Goal: Participate in discussion: Engage in conversation with other users on a specific topic

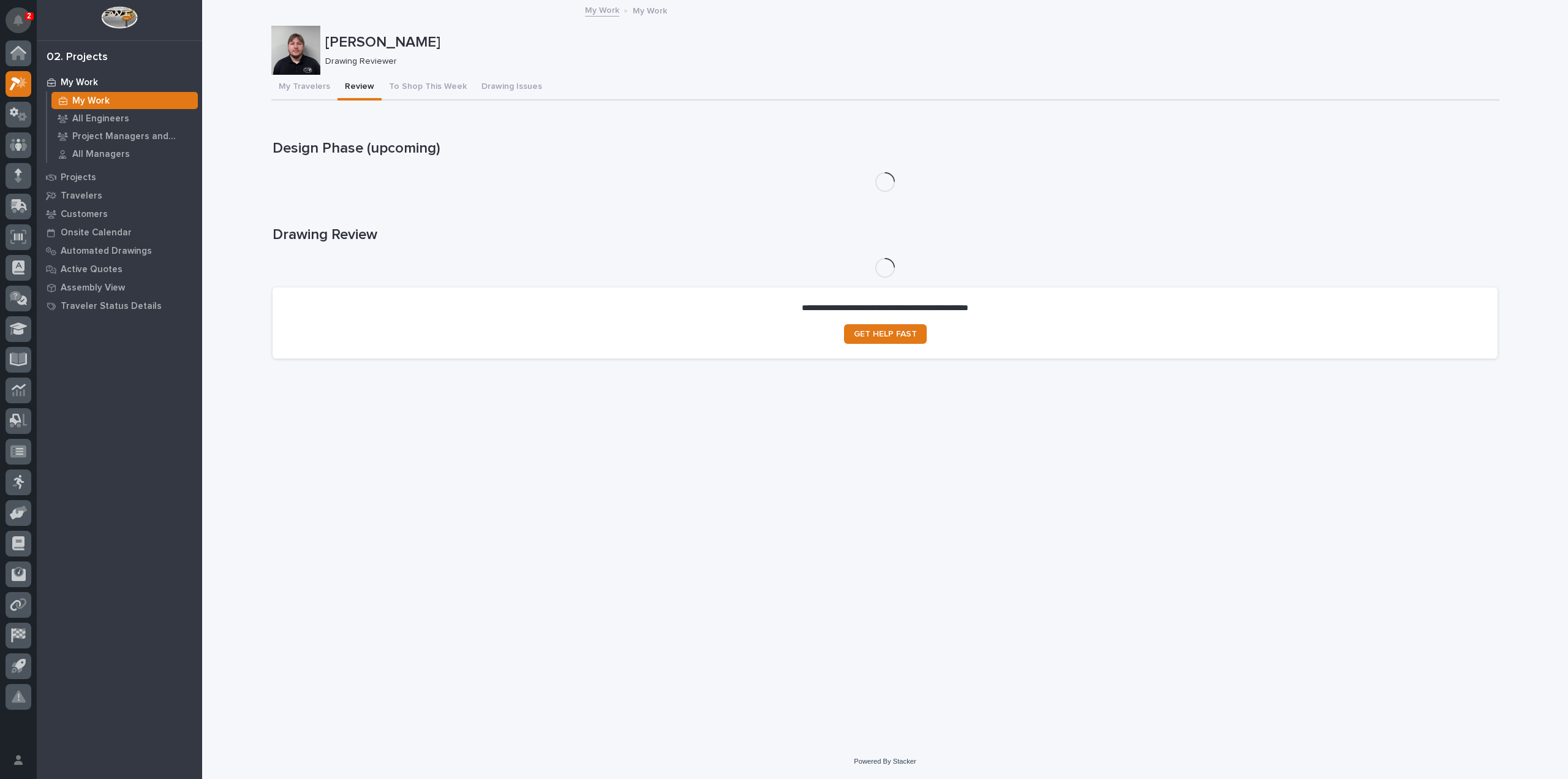
click at [22, 21] on icon "Notifications" at bounding box center [18, 21] width 9 height 11
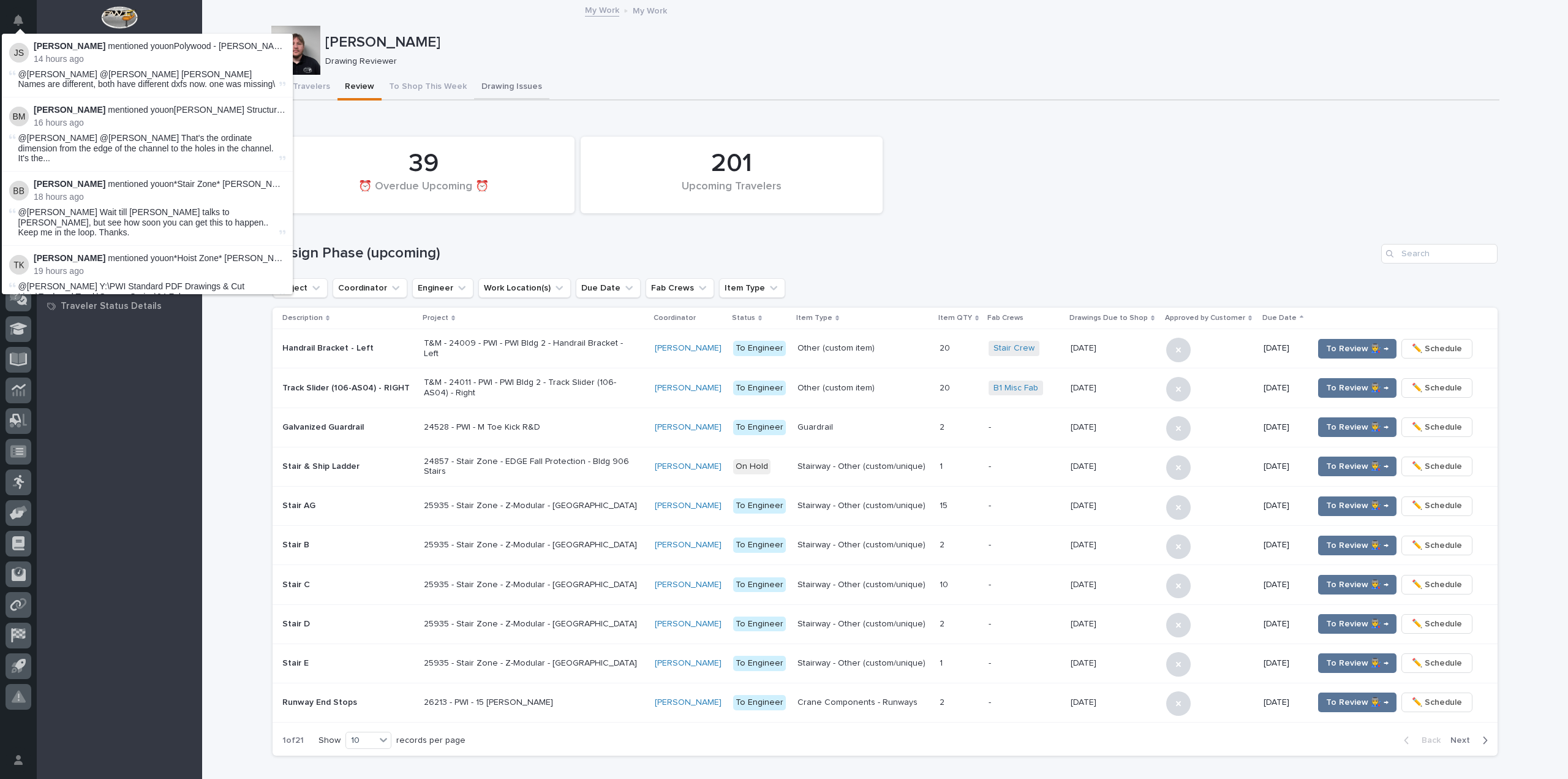
click at [491, 82] on button "Drawing Issues" at bounding box center [512, 87] width 75 height 25
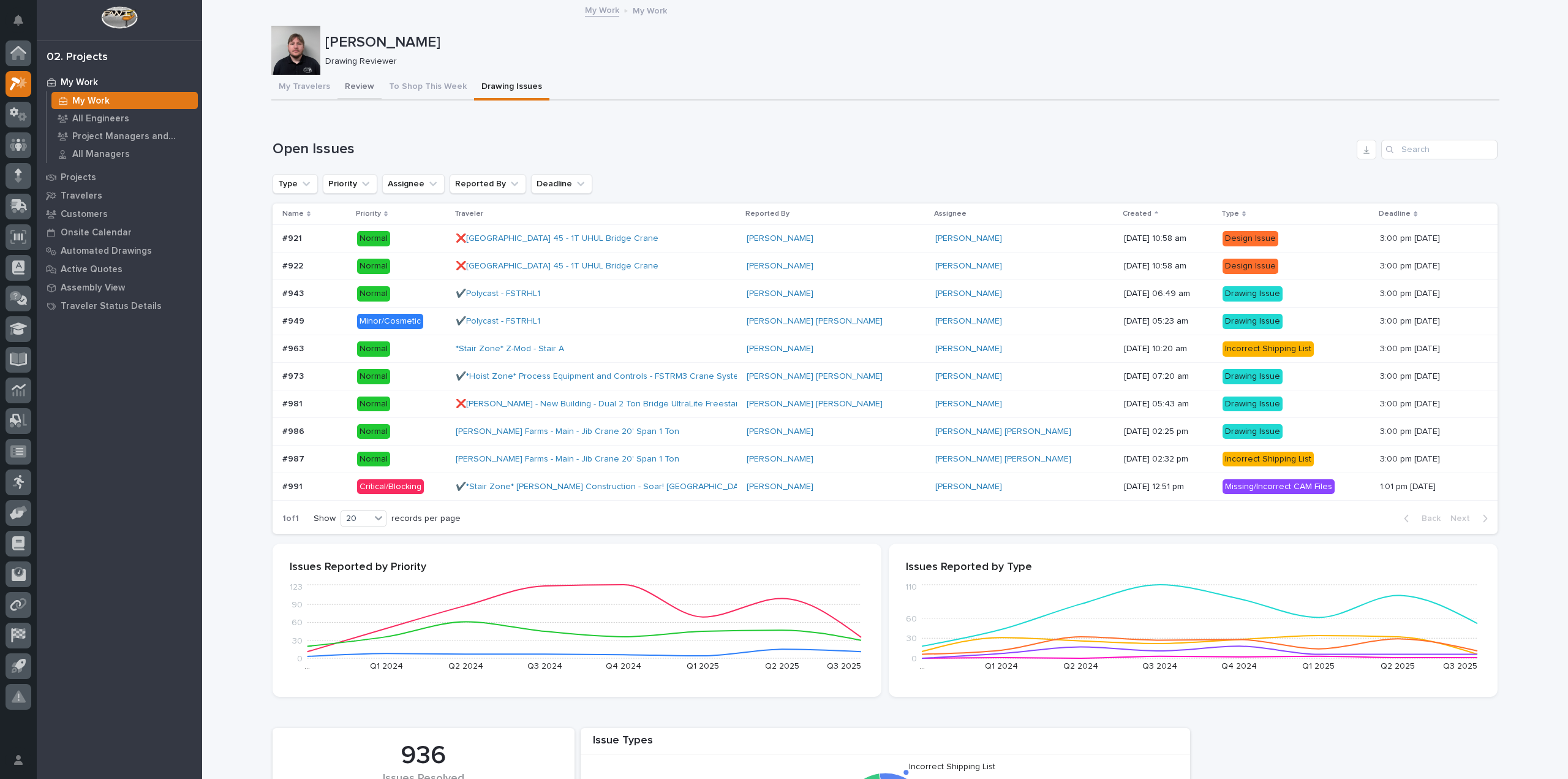
click at [360, 86] on button "Review" at bounding box center [359, 87] width 44 height 25
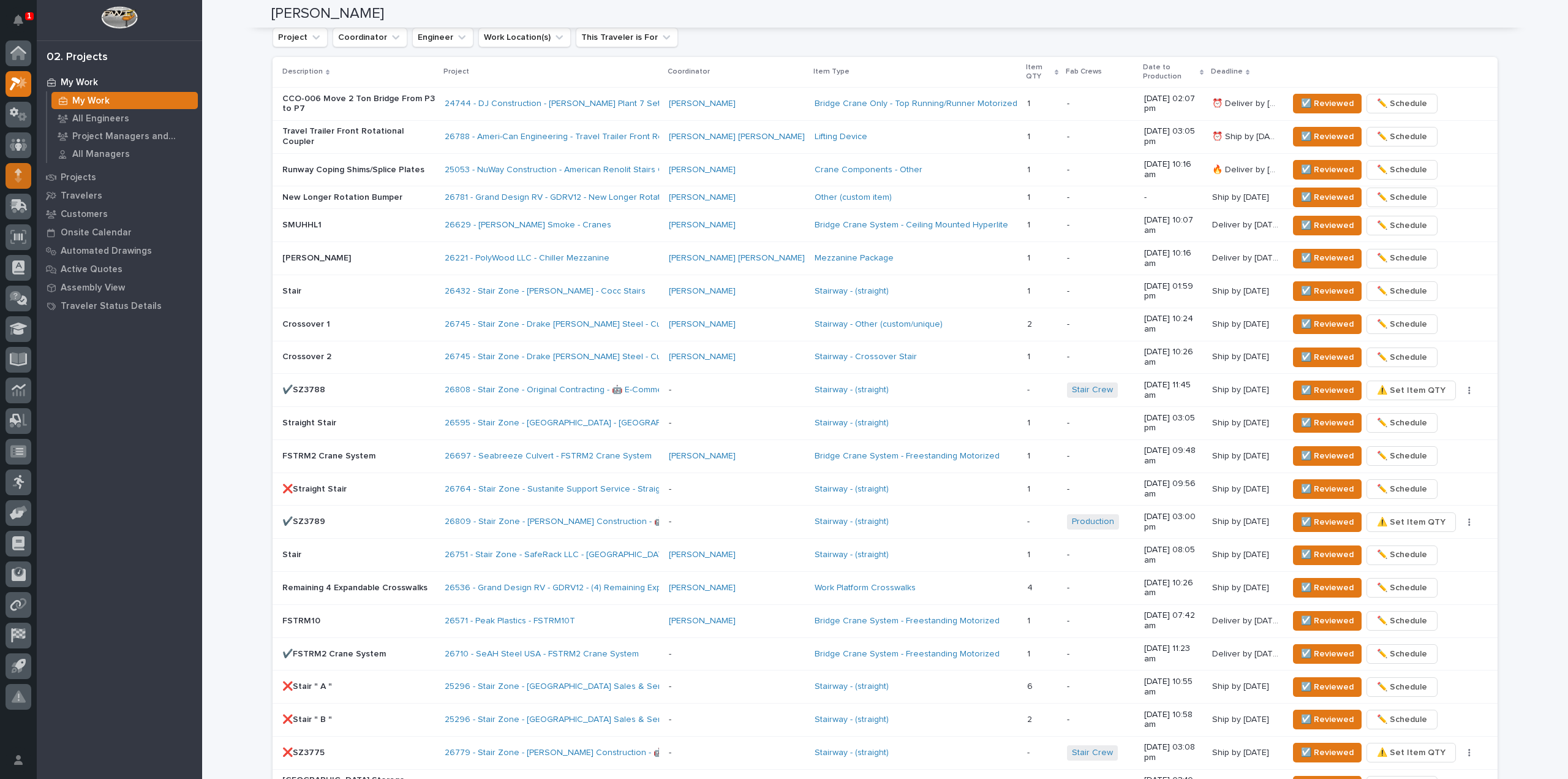
scroll to position [807, 0]
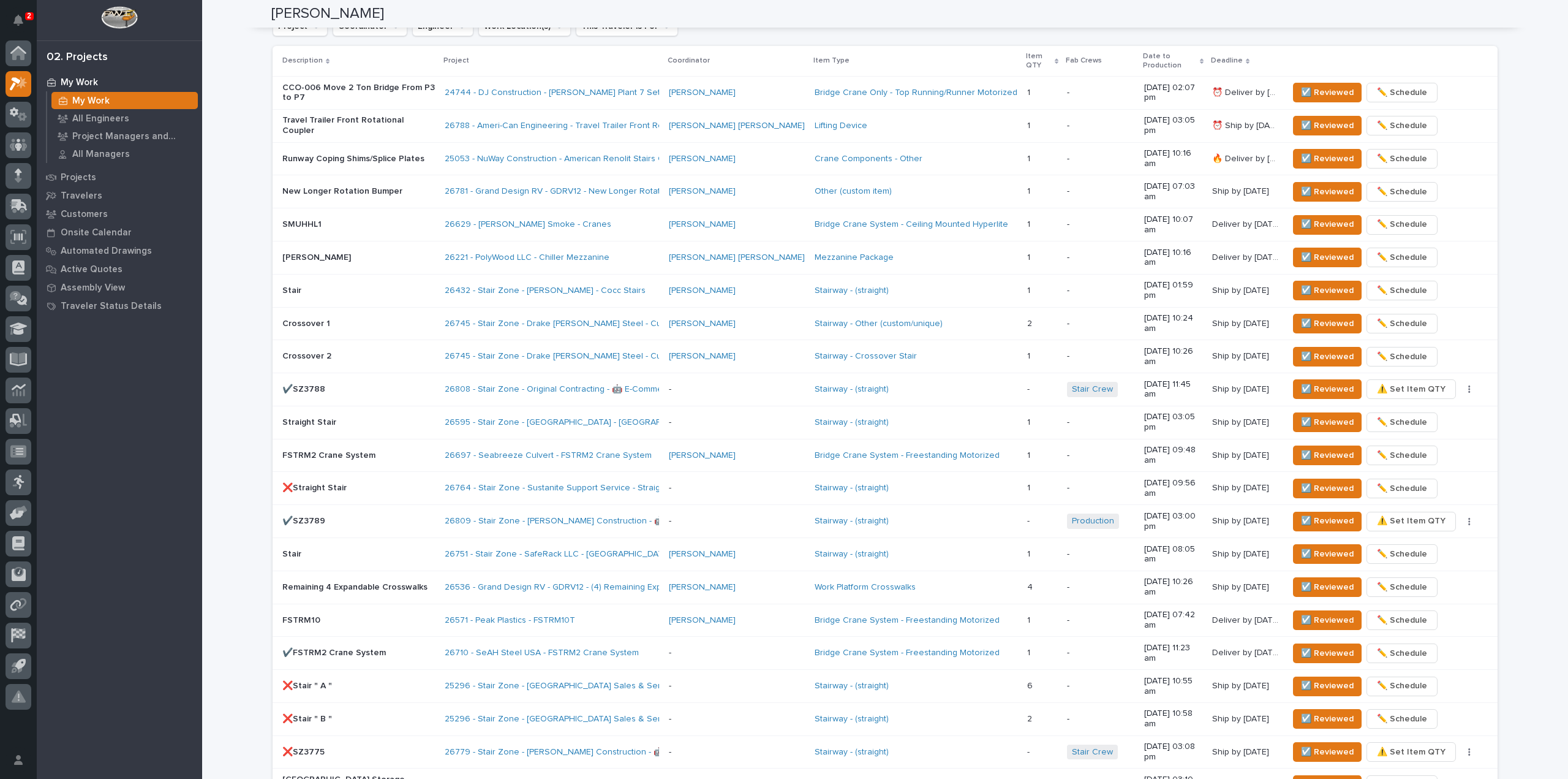
click at [249, 70] on div "**********" at bounding box center [885, 172] width 1366 height 1958
click at [1317, 283] on span "☑️ Reviewed" at bounding box center [1327, 290] width 52 height 15
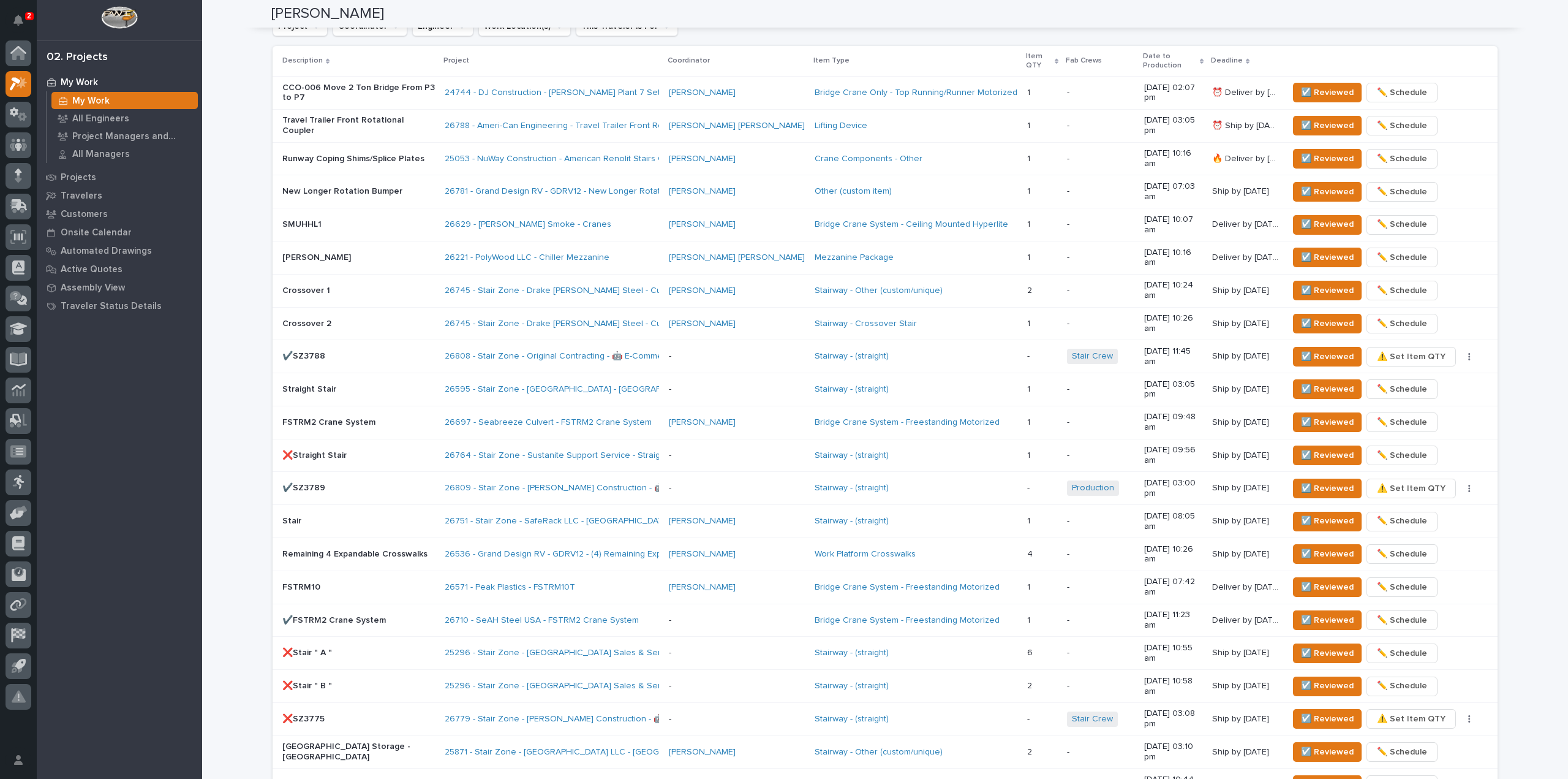
scroll to position [797, 0]
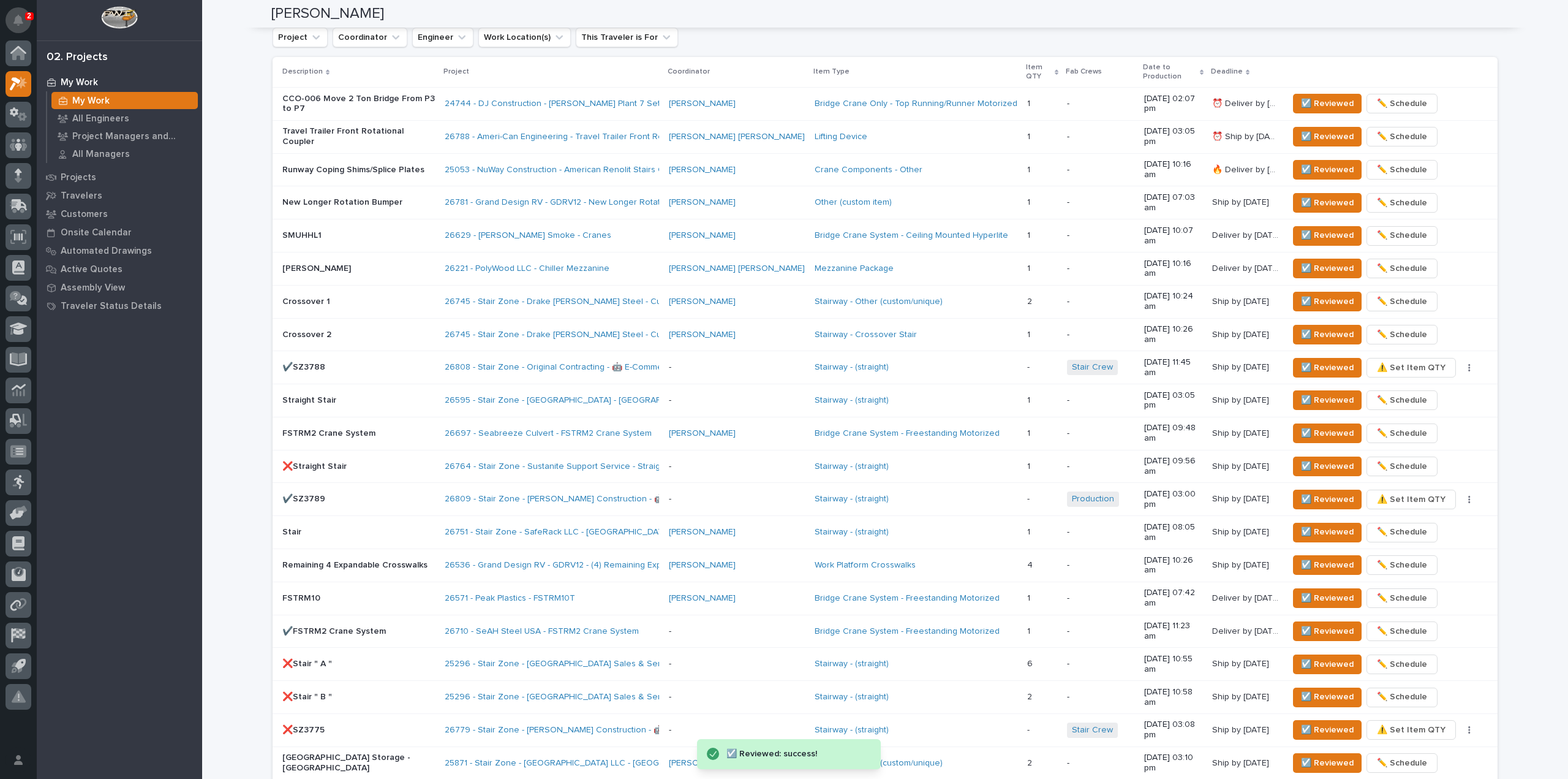
click at [24, 23] on button "Notifications" at bounding box center [18, 20] width 25 height 25
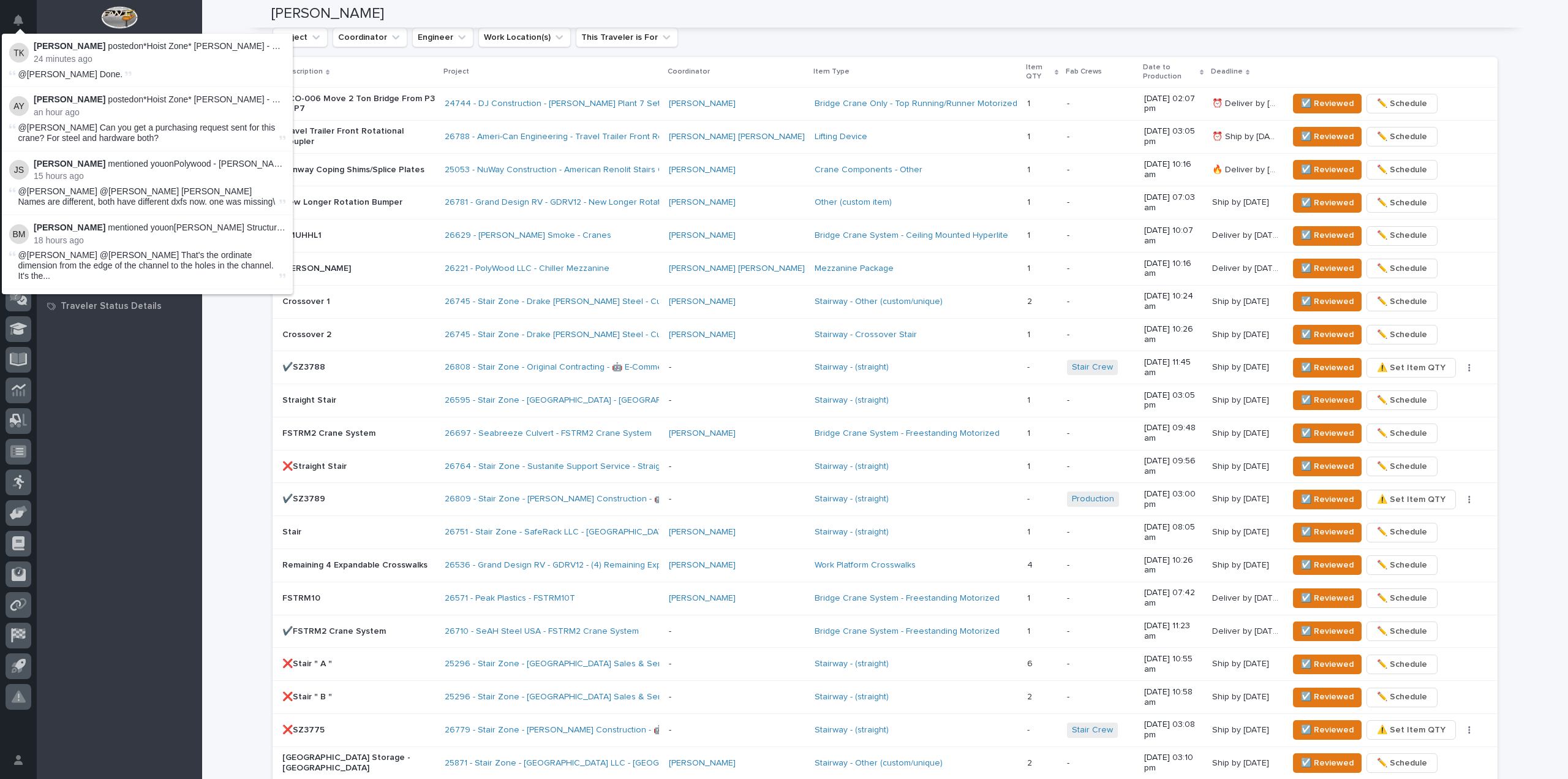
click at [254, 344] on div "**********" at bounding box center [885, 168] width 1366 height 1925
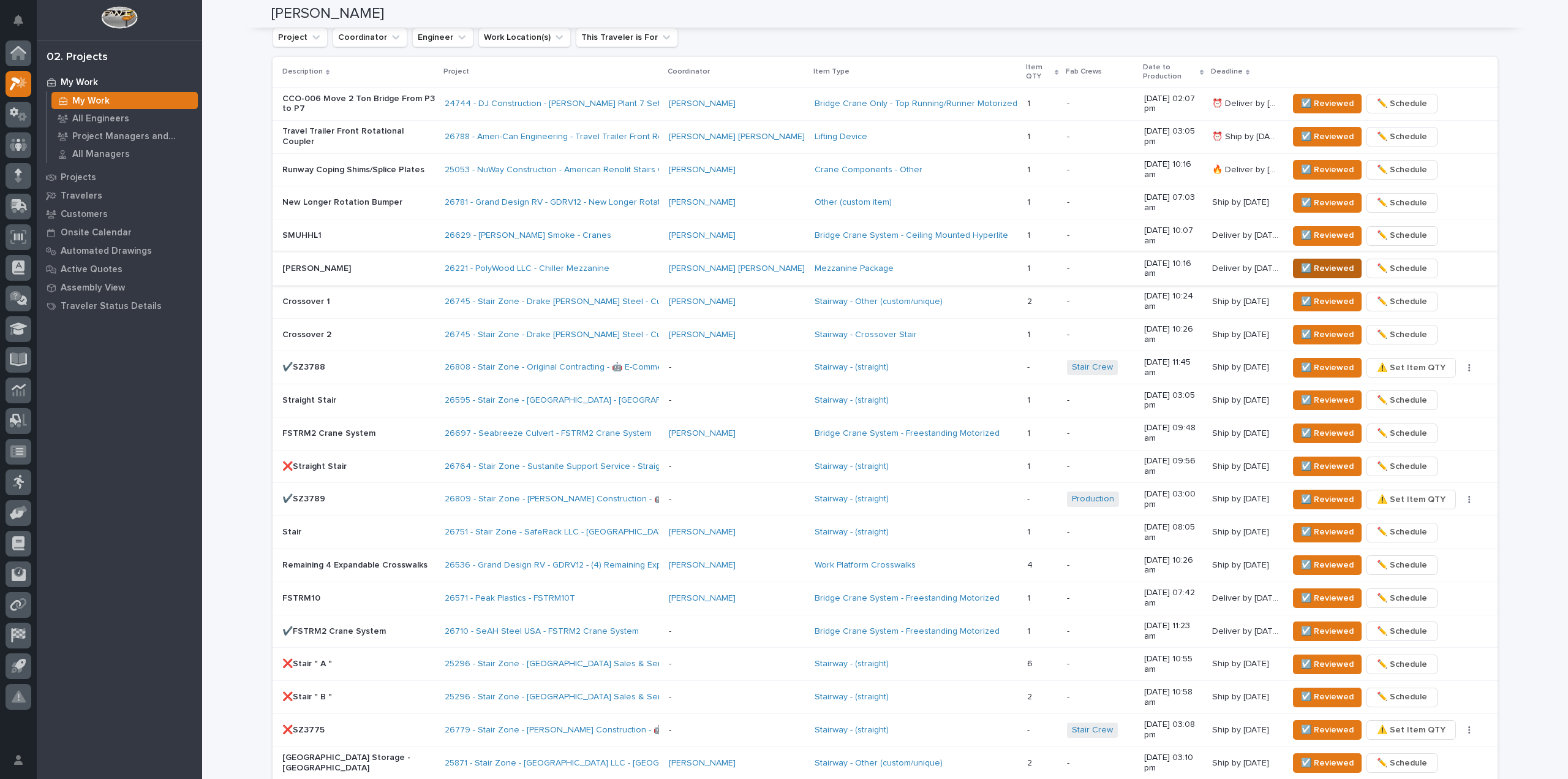
click at [1309, 261] on span "☑️ Reviewed" at bounding box center [1327, 269] width 52 height 15
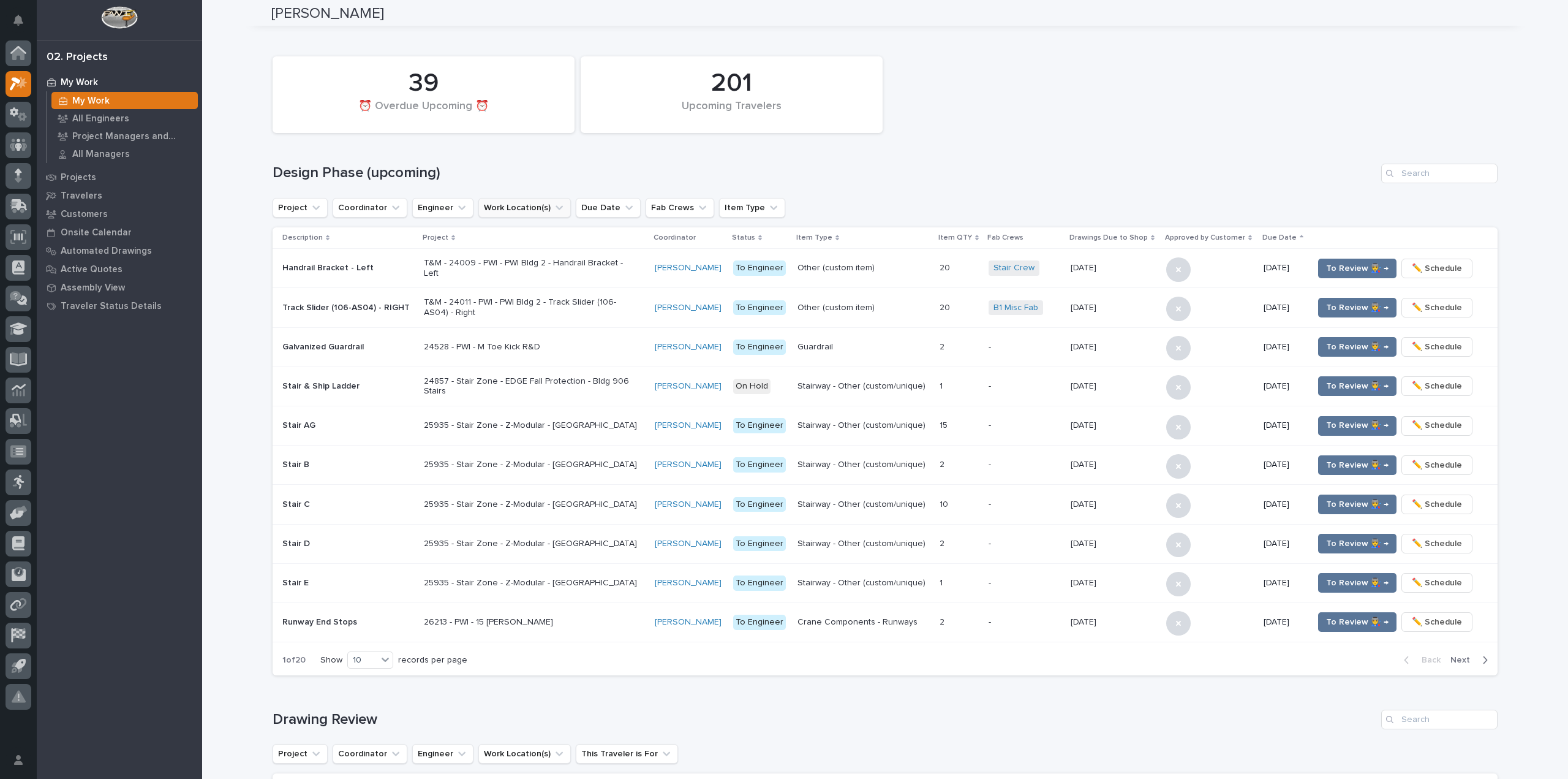
scroll to position [0, 0]
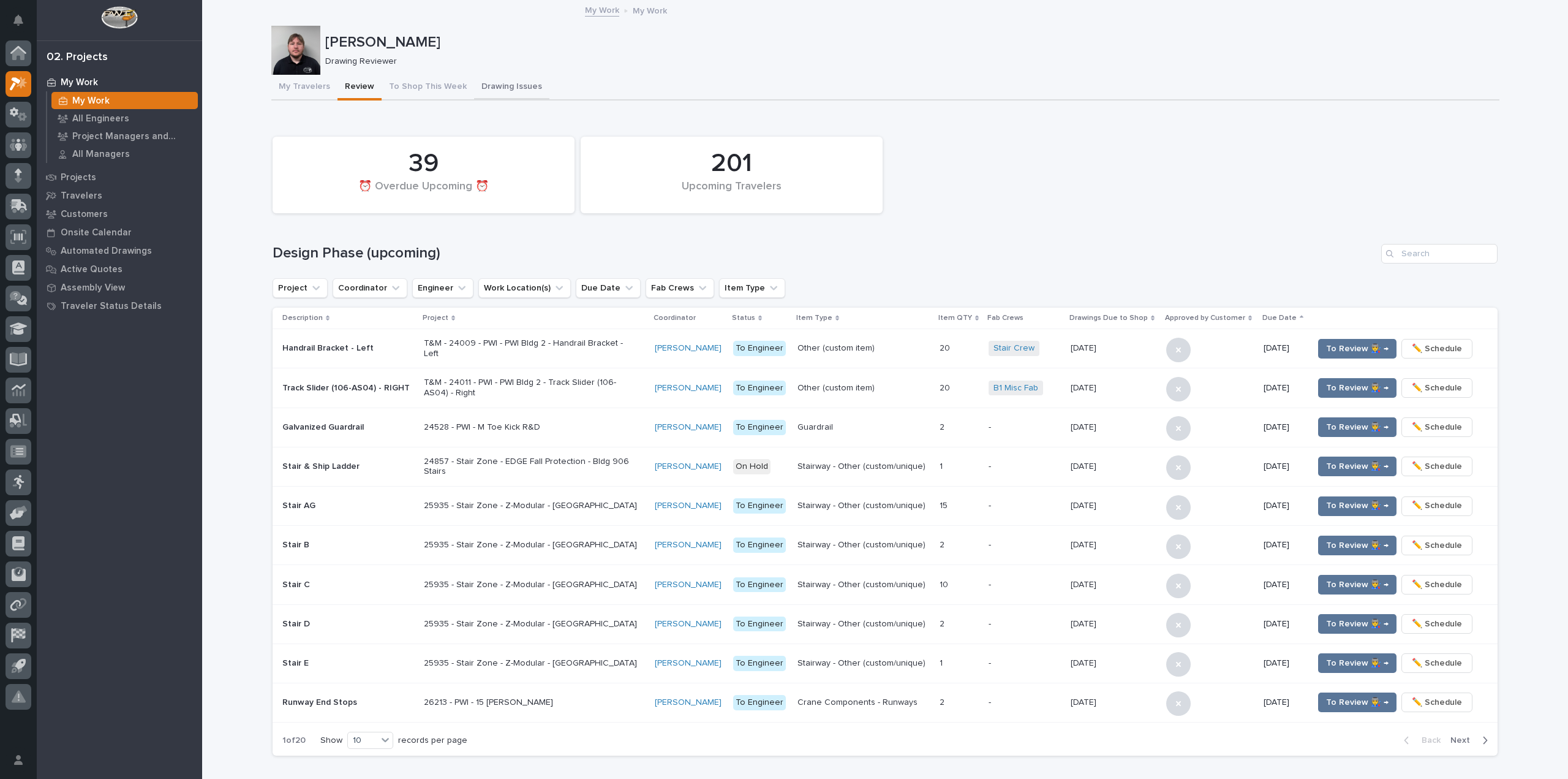
click at [475, 89] on button "Drawing Issues" at bounding box center [512, 87] width 75 height 25
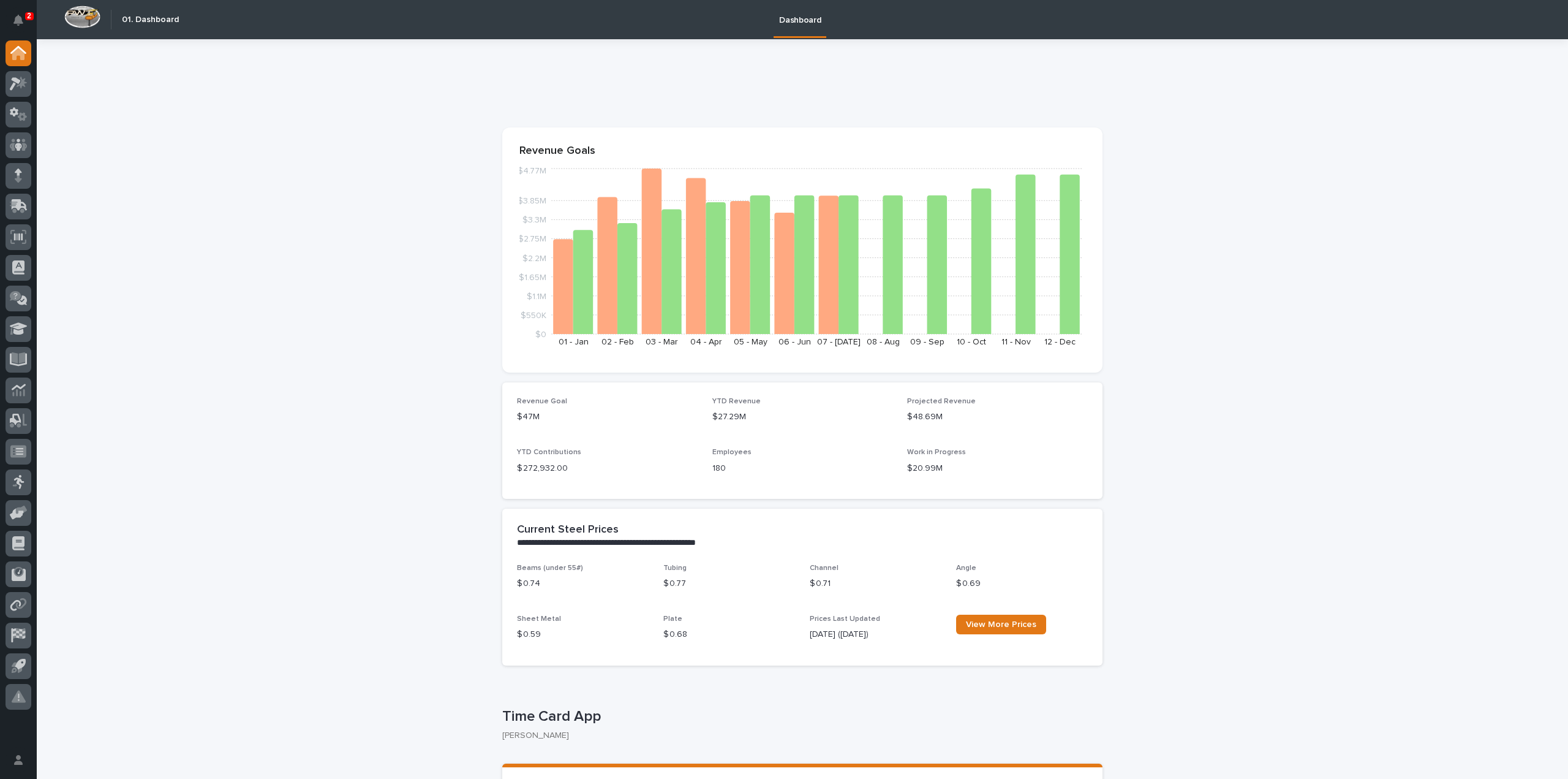
click at [33, 9] on div "2 My Settings Log Out" at bounding box center [18, 390] width 37 height 779
click at [24, 15] on button "Notifications" at bounding box center [18, 20] width 25 height 25
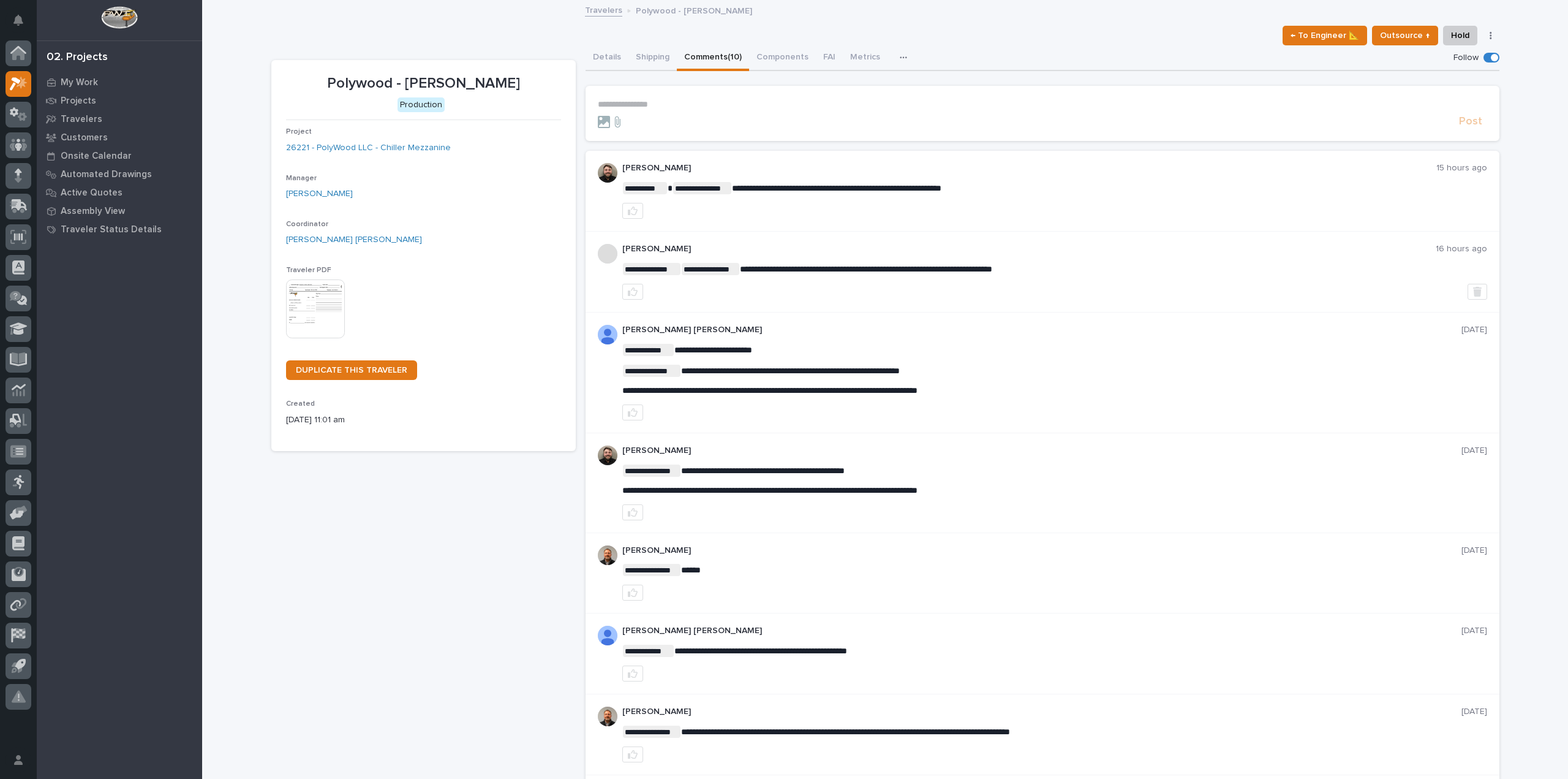
click at [265, 43] on div "**********" at bounding box center [885, 548] width 1240 height 1095
click at [632, 216] on button "button" at bounding box center [633, 211] width 21 height 16
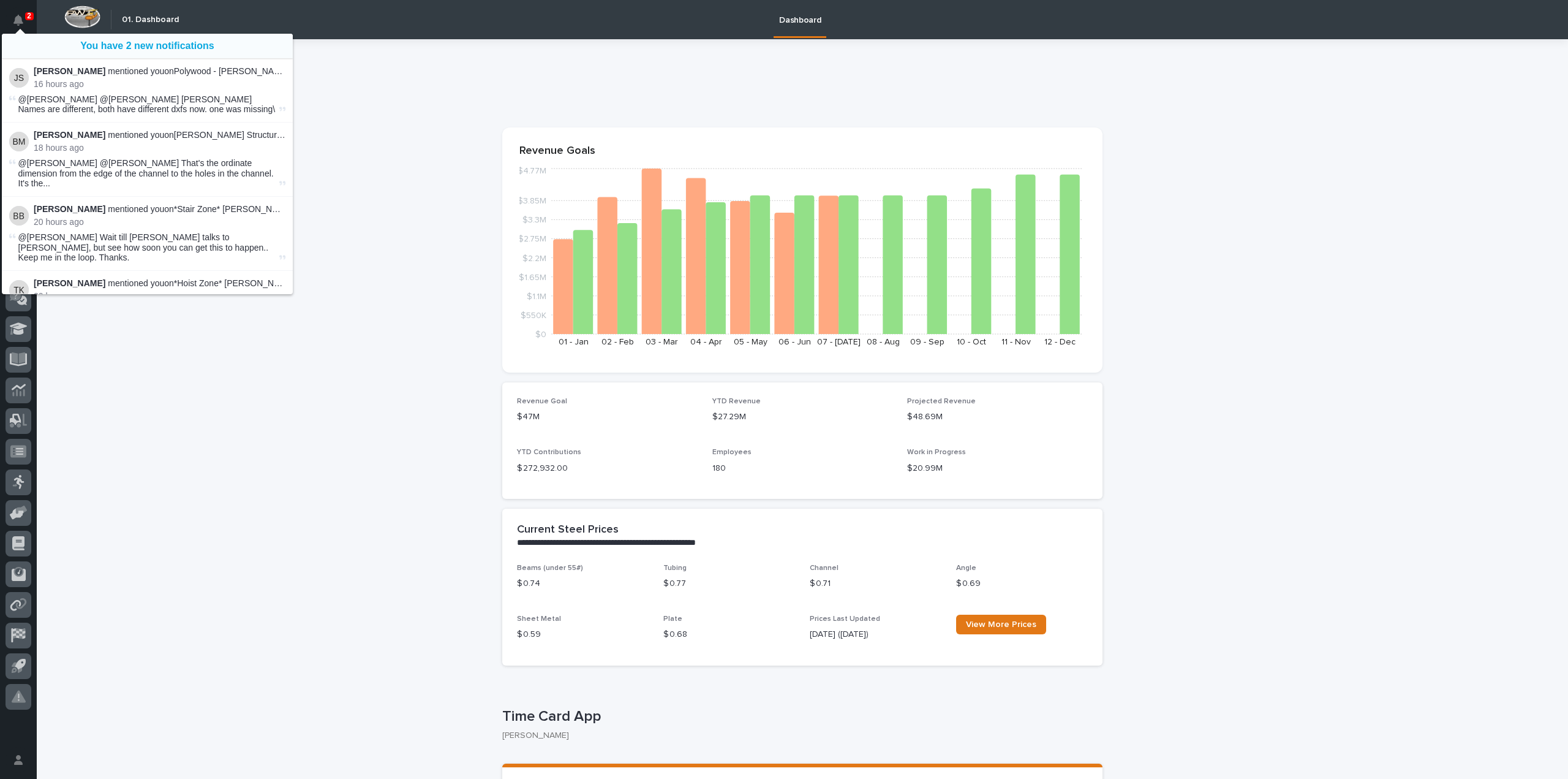
click at [531, 190] on icon "$0 $550K $1.1M $1.65M $2.2M $2.75M $3.3M $3.85M $4.77M 01 - Jan 02 - Feb 03 - M…" at bounding box center [802, 260] width 566 height 190
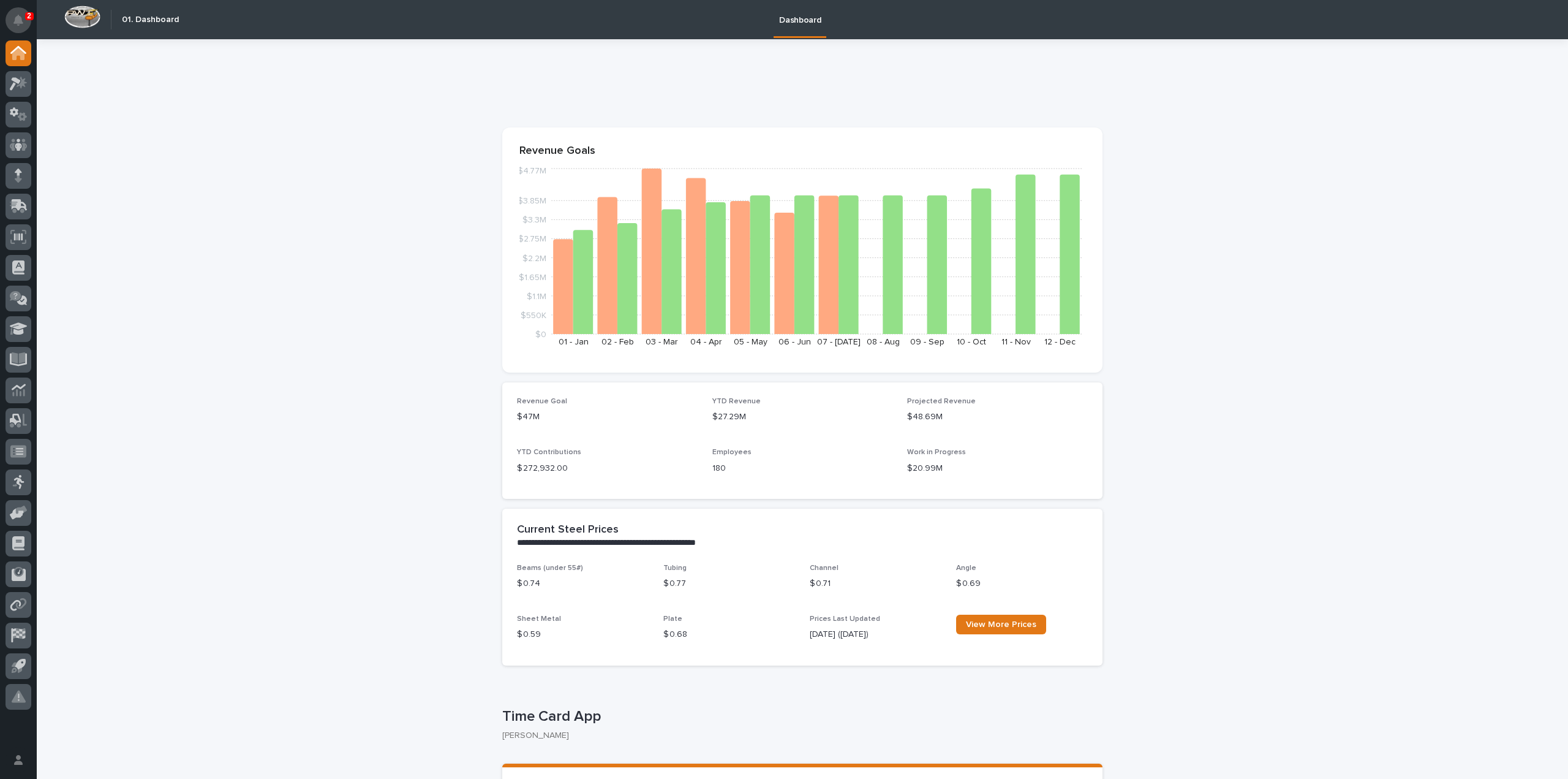
click at [16, 13] on button "Notifications" at bounding box center [18, 20] width 25 height 25
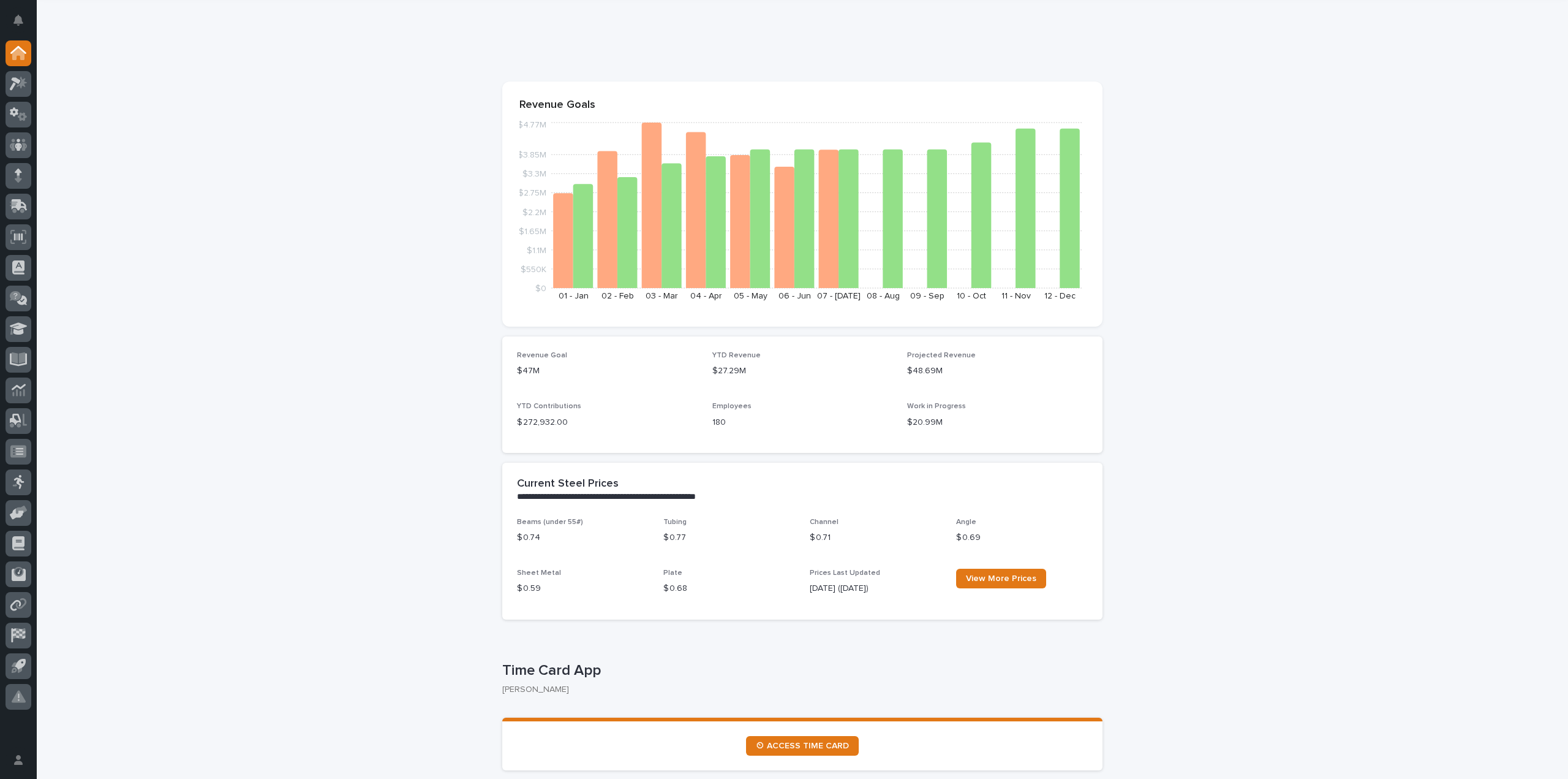
scroll to position [123, 0]
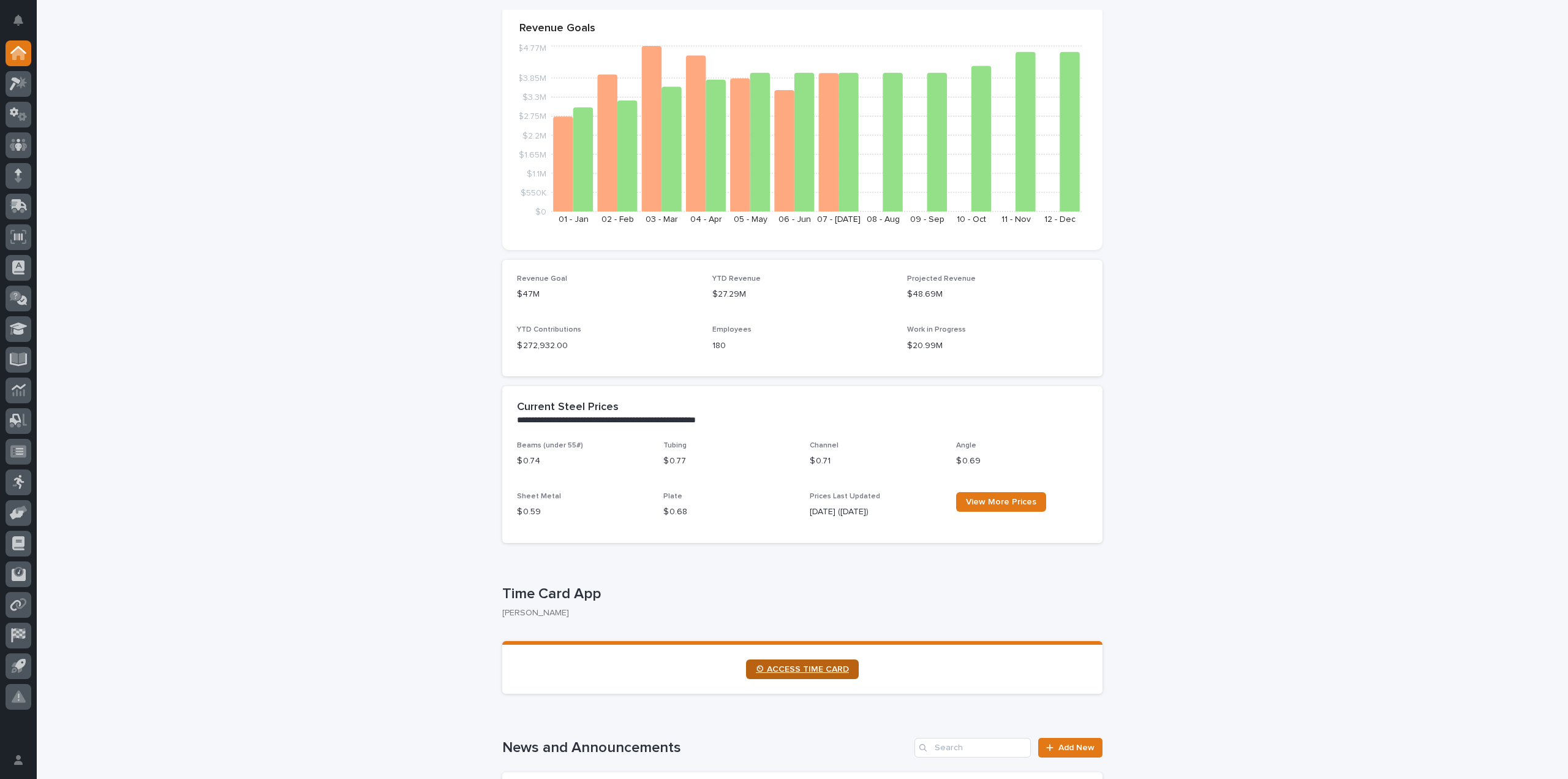
click at [835, 660] on link "⏲ ACCESS TIME CARD" at bounding box center [802, 669] width 112 height 20
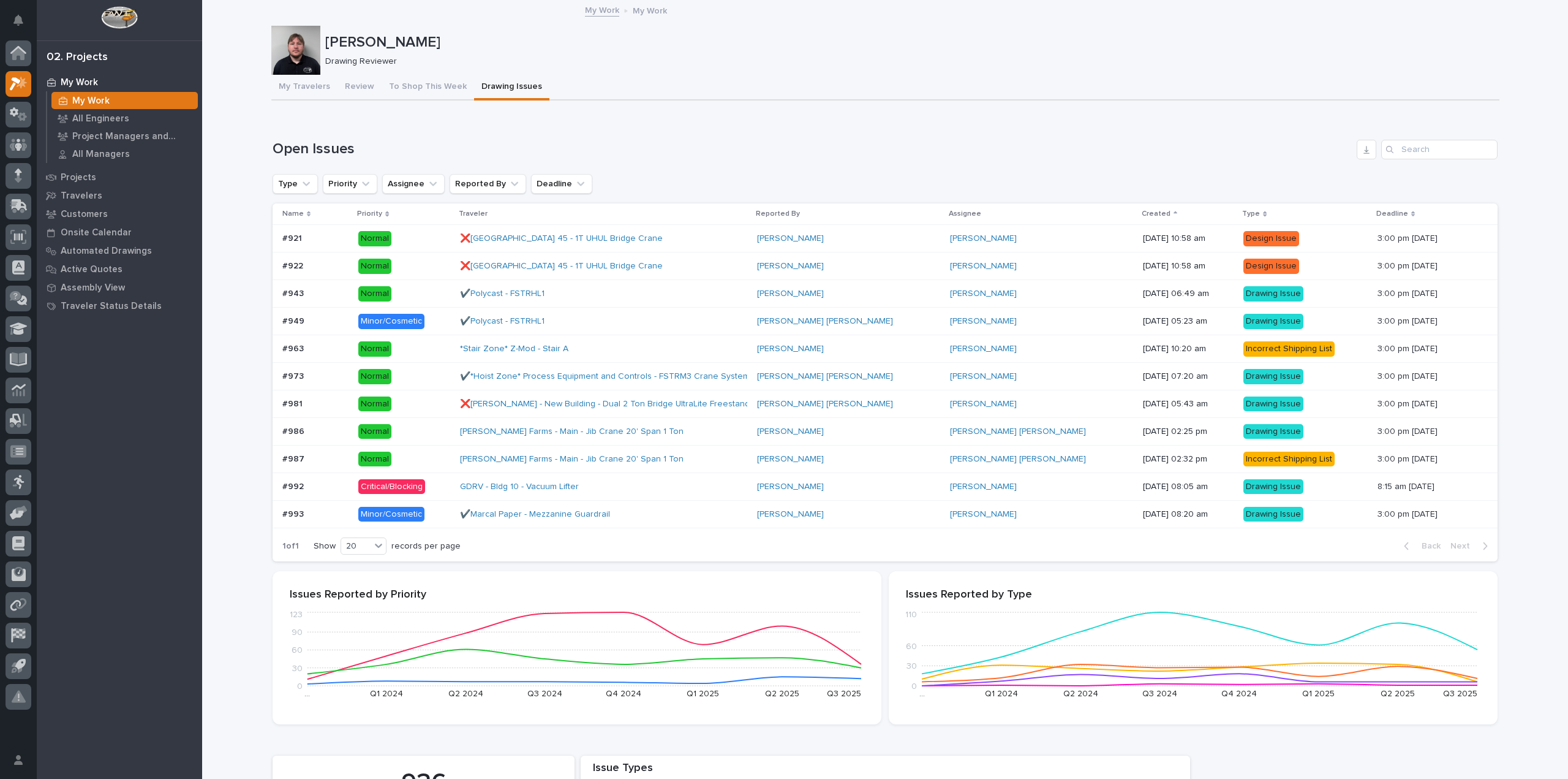
click at [497, 56] on p "Drawing Reviewer" at bounding box center [907, 61] width 1165 height 10
click at [359, 93] on button "Review" at bounding box center [359, 87] width 44 height 25
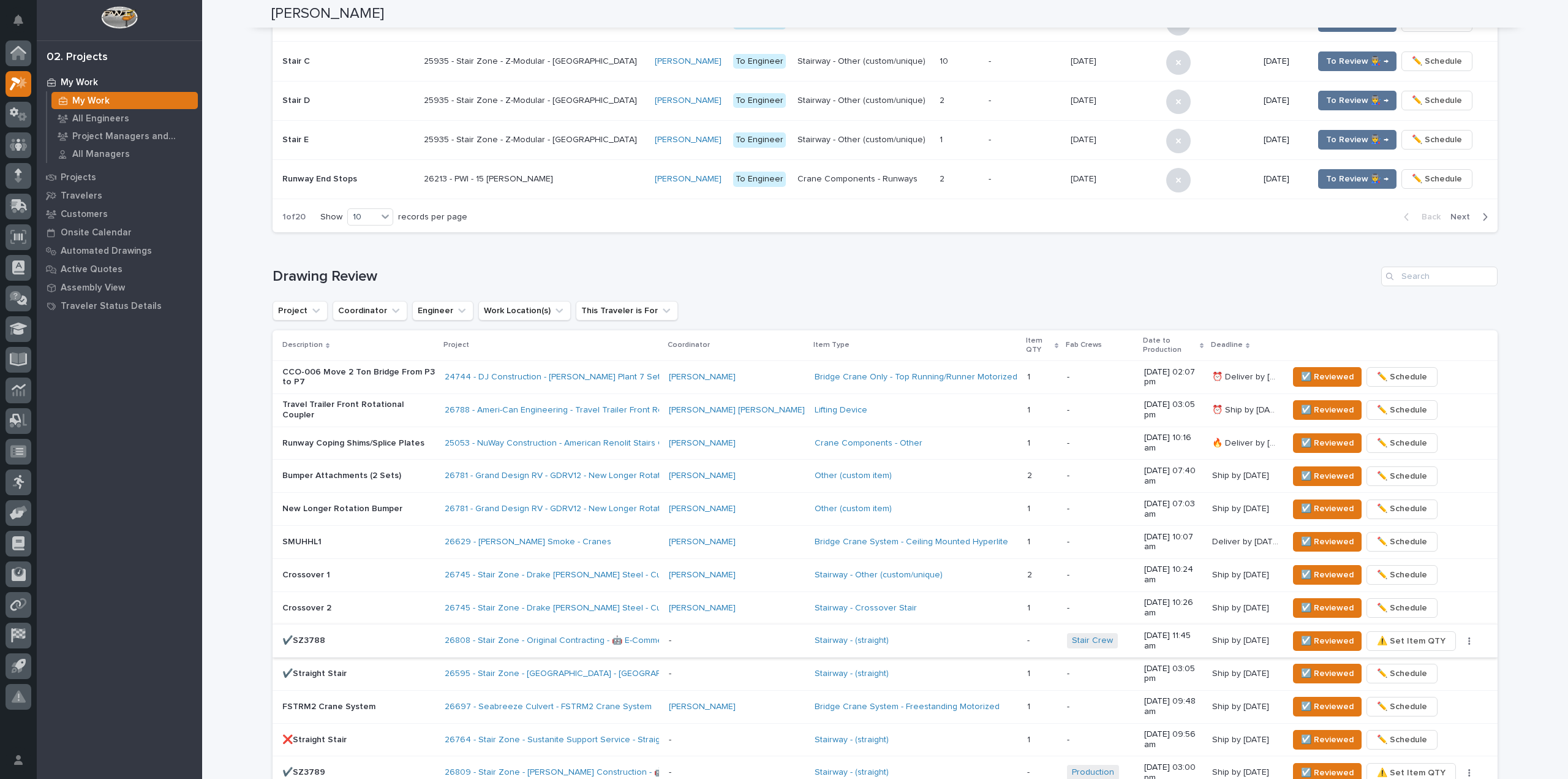
scroll to position [551, 0]
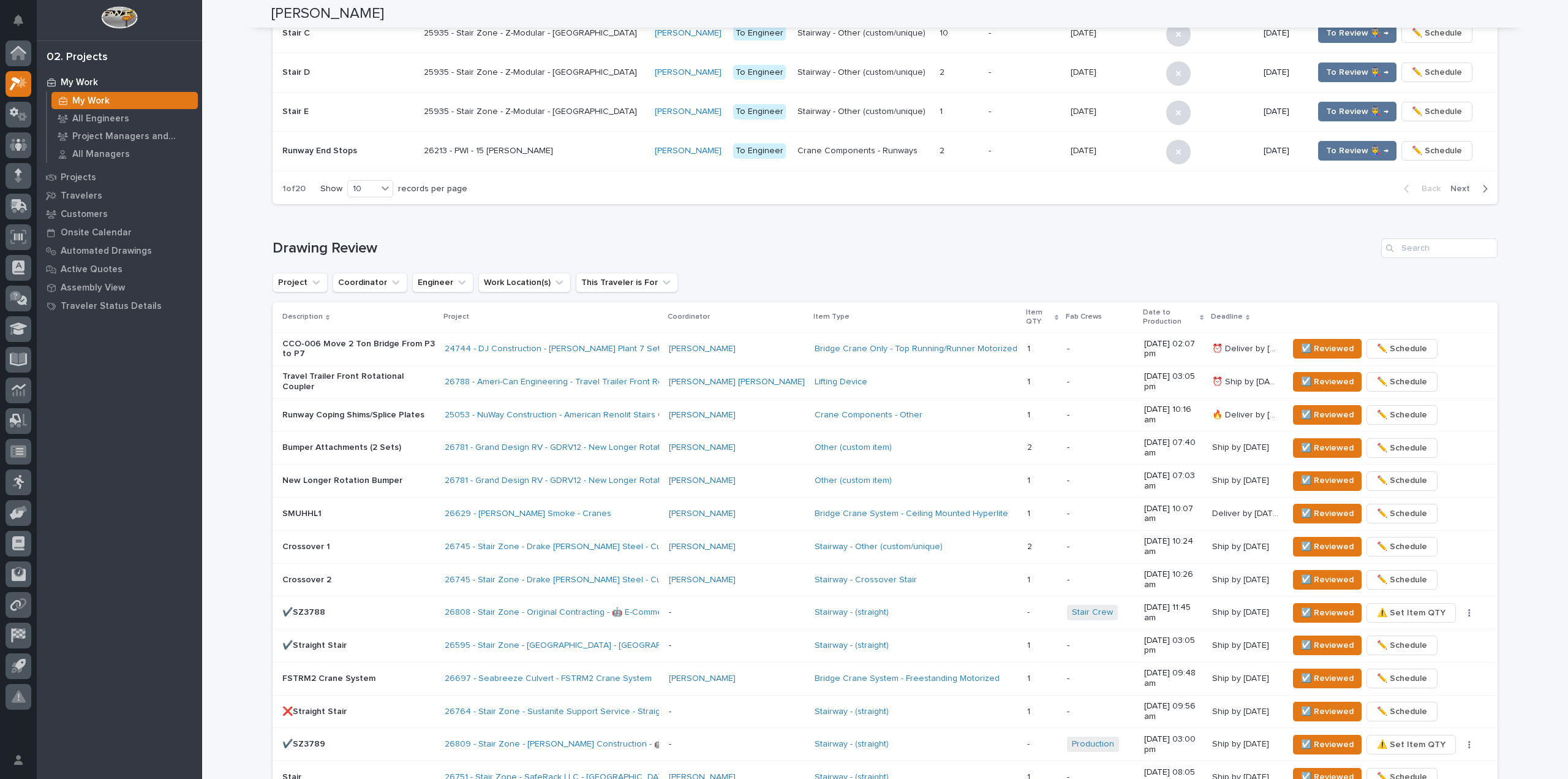
click at [368, 541] on p "Crossover 1" at bounding box center [359, 546] width 153 height 10
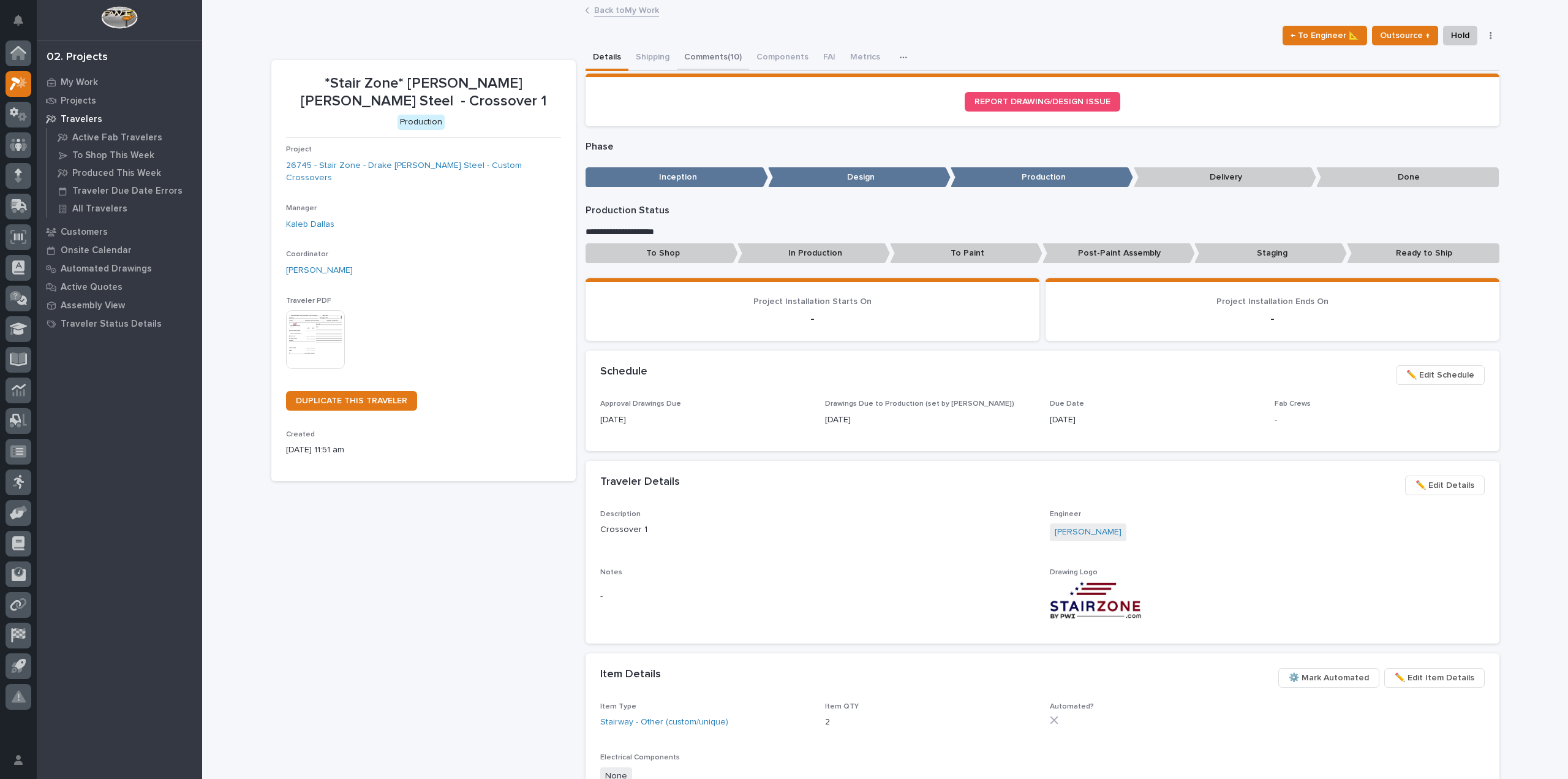
click at [715, 52] on button "Comments (10)" at bounding box center [712, 57] width 72 height 25
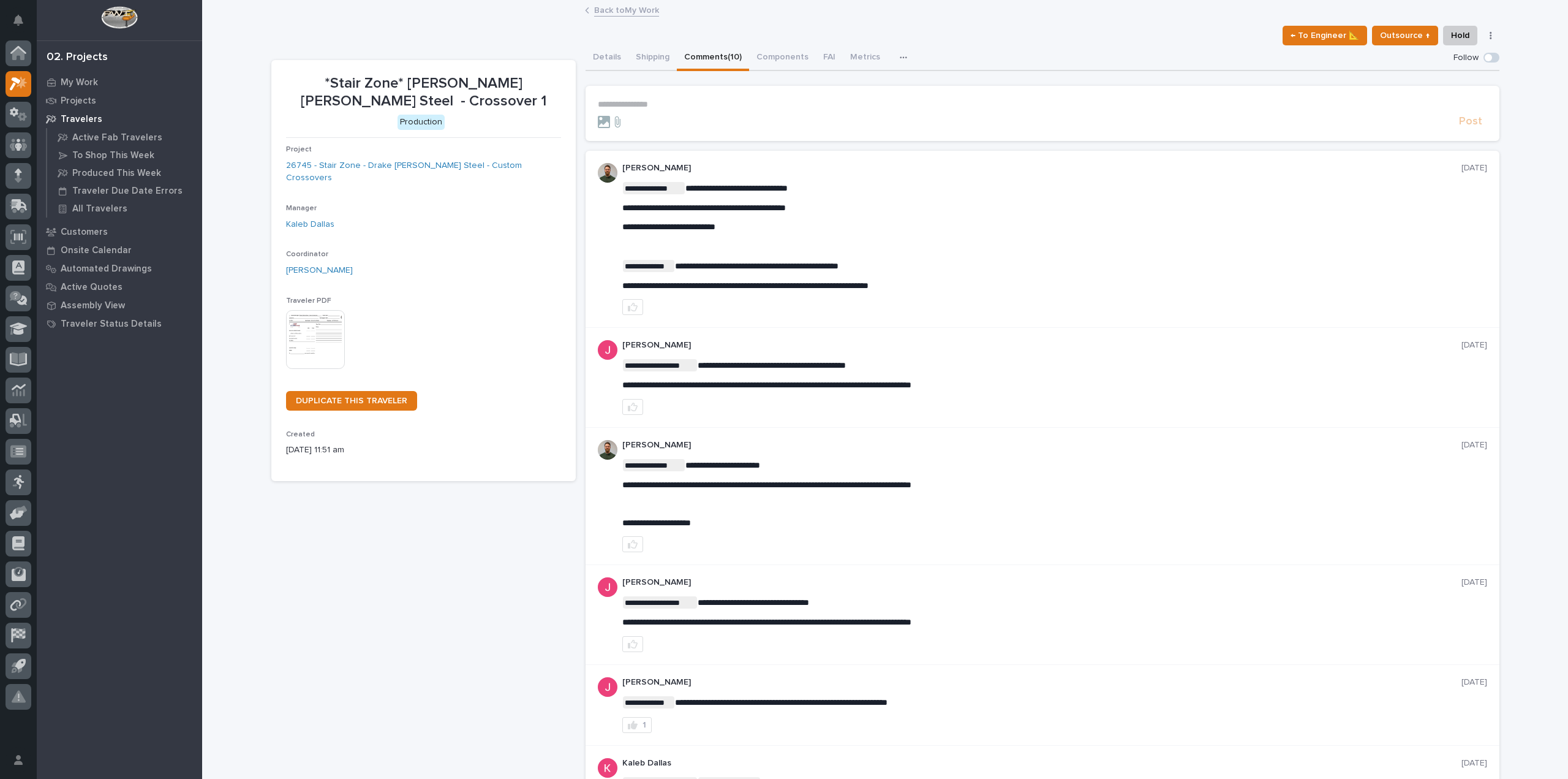
click at [615, 106] on p "**********" at bounding box center [1043, 104] width 889 height 10
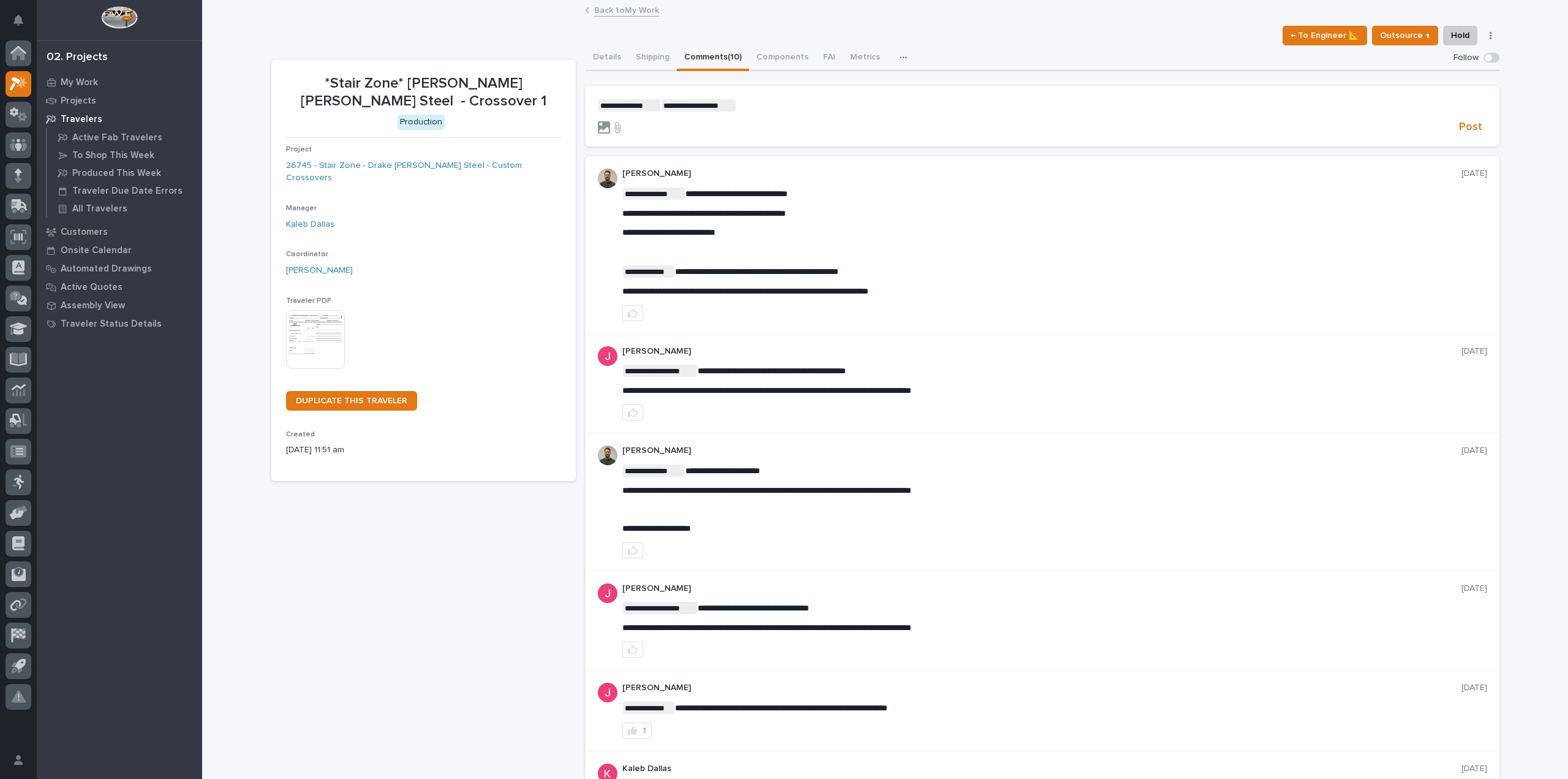
click at [598, 124] on icon at bounding box center [604, 127] width 12 height 12
click at [598, 122] on input "file" at bounding box center [598, 122] width 0 height 0
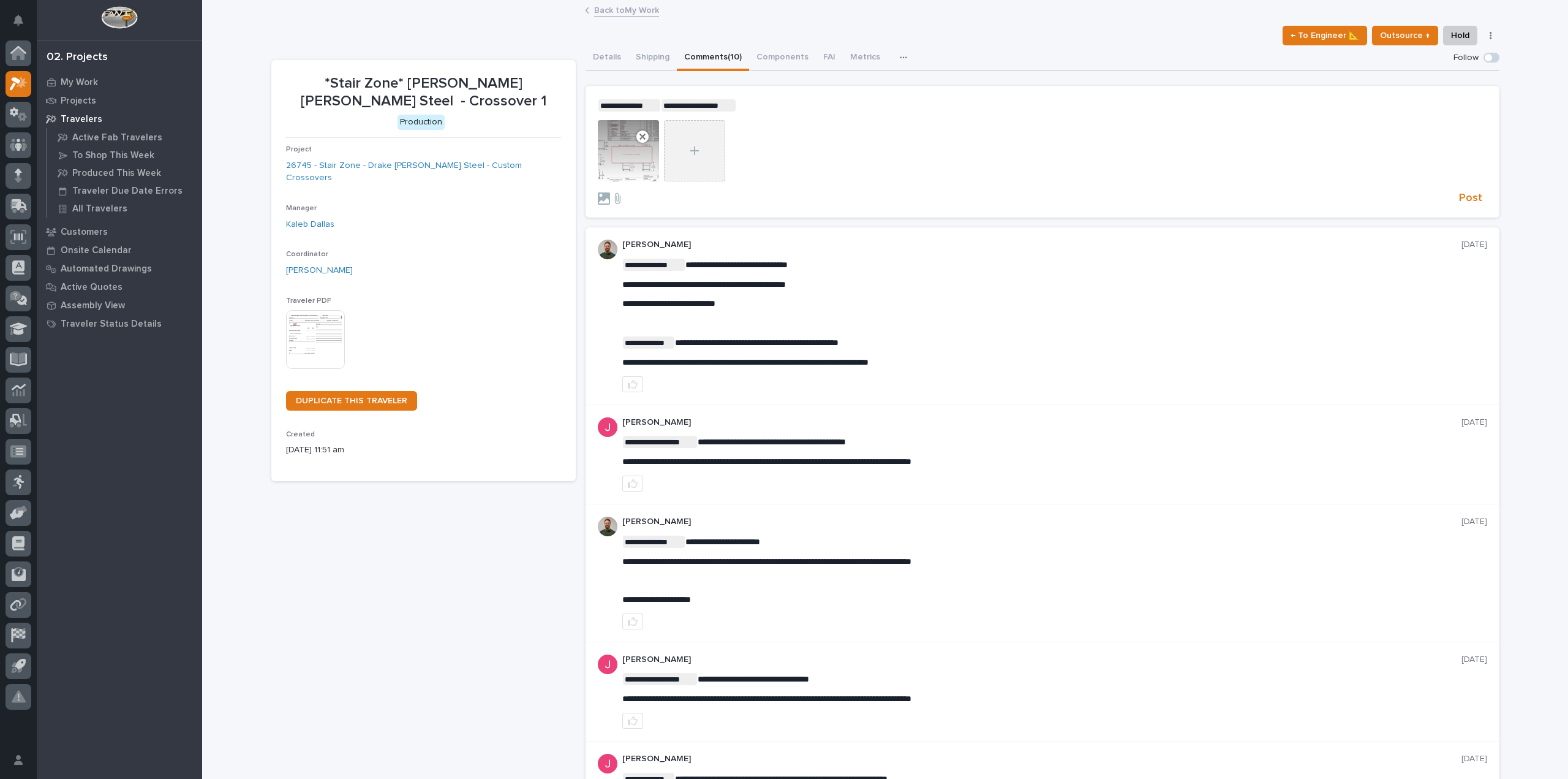
click at [719, 148] on div at bounding box center [694, 150] width 61 height 61
click at [664, 120] on input "file" at bounding box center [664, 120] width 0 height 0
click at [739, 144] on div at bounding box center [760, 150] width 61 height 61
click at [730, 120] on input "file" at bounding box center [730, 120] width 0 height 0
click at [846, 142] on div at bounding box center [827, 150] width 61 height 61
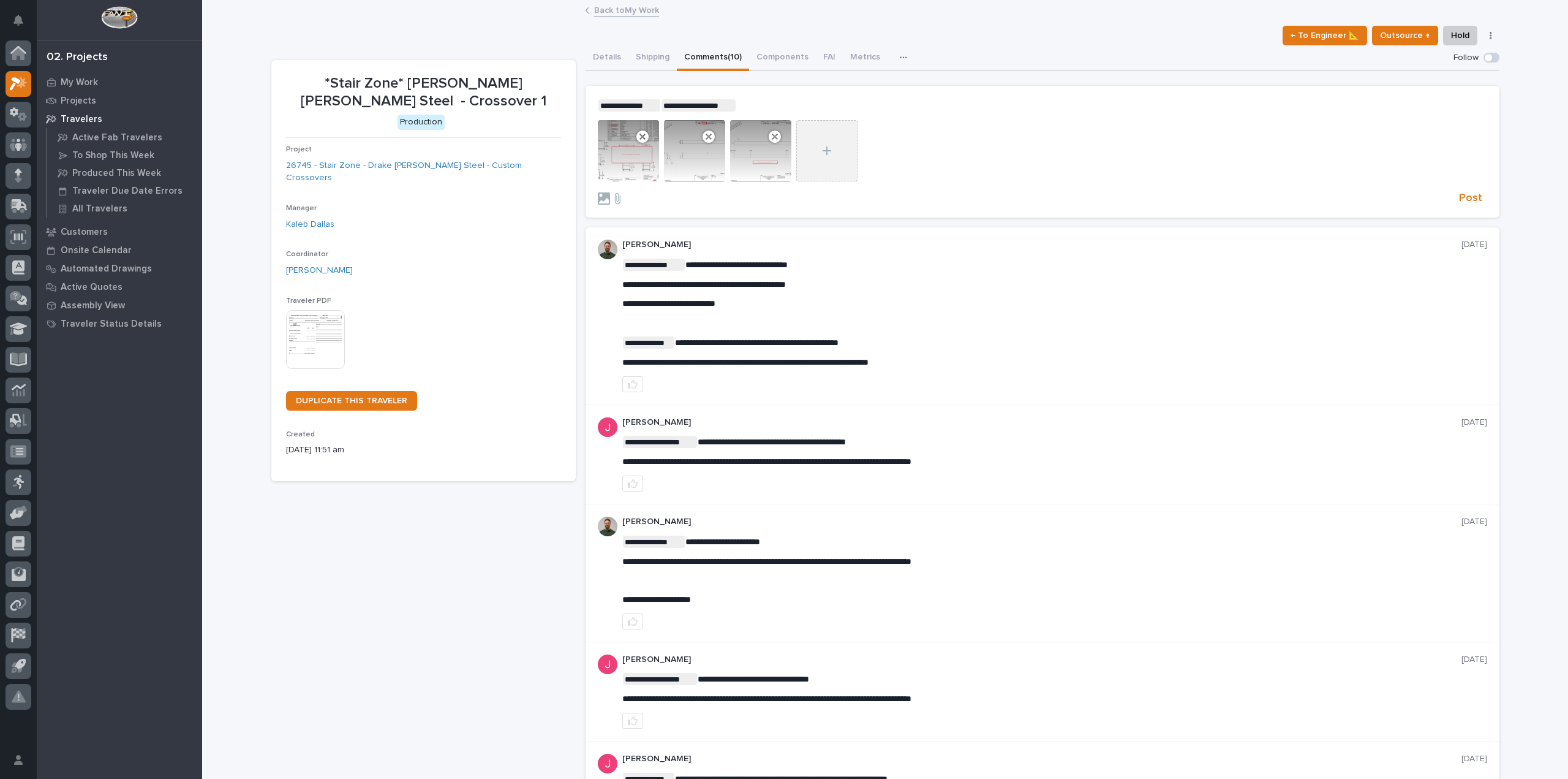
click at [797, 120] on input "file" at bounding box center [797, 120] width 0 height 0
click at [799, 159] on div at bounding box center [827, 150] width 61 height 61
click at [797, 120] on input "file" at bounding box center [797, 120] width 0 height 0
click at [835, 136] on use at bounding box center [841, 136] width 12 height 12
click at [1478, 194] on button "Post" at bounding box center [1471, 198] width 33 height 14
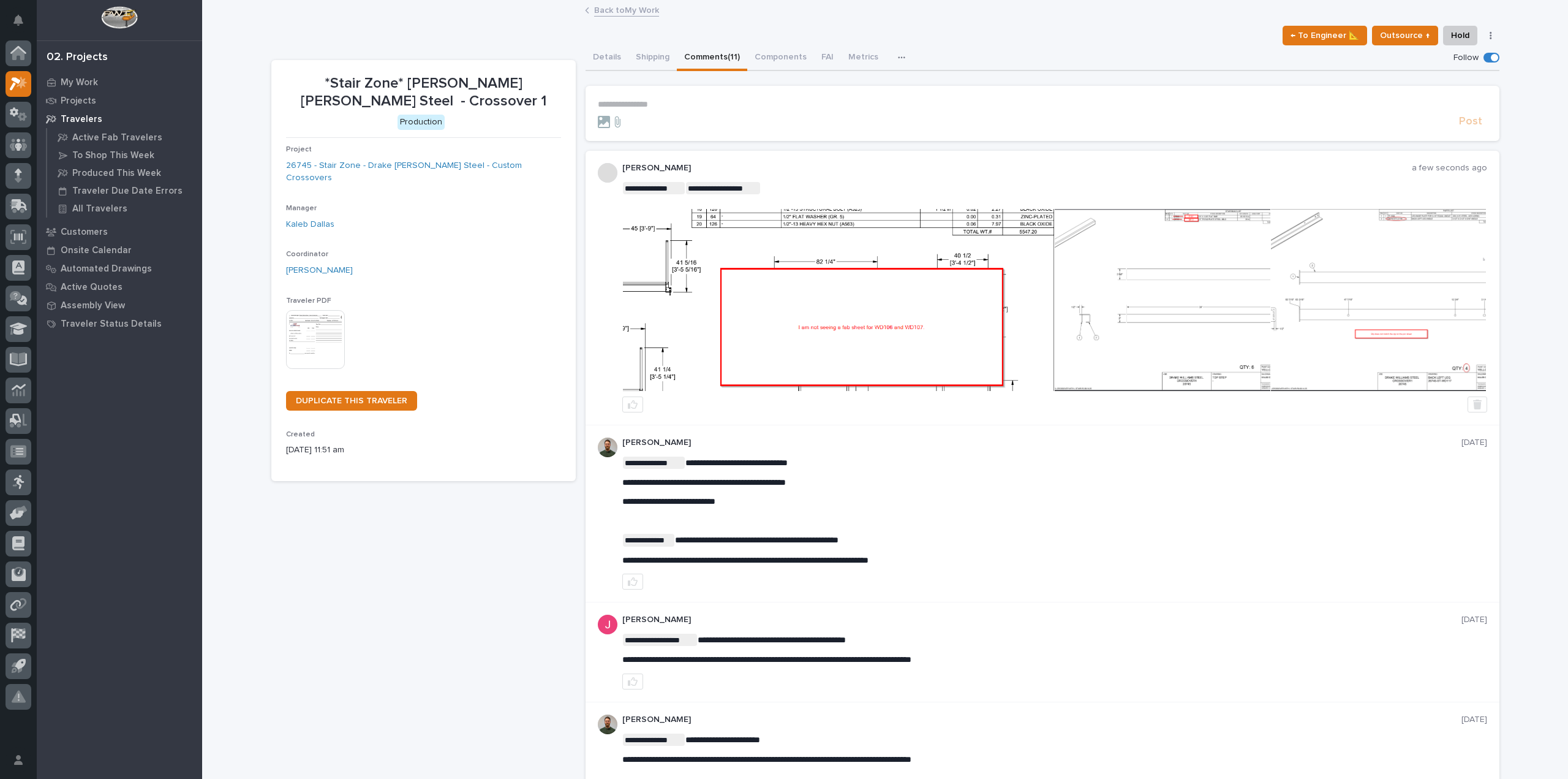
click at [636, 105] on p "**********" at bounding box center [1043, 104] width 889 height 10
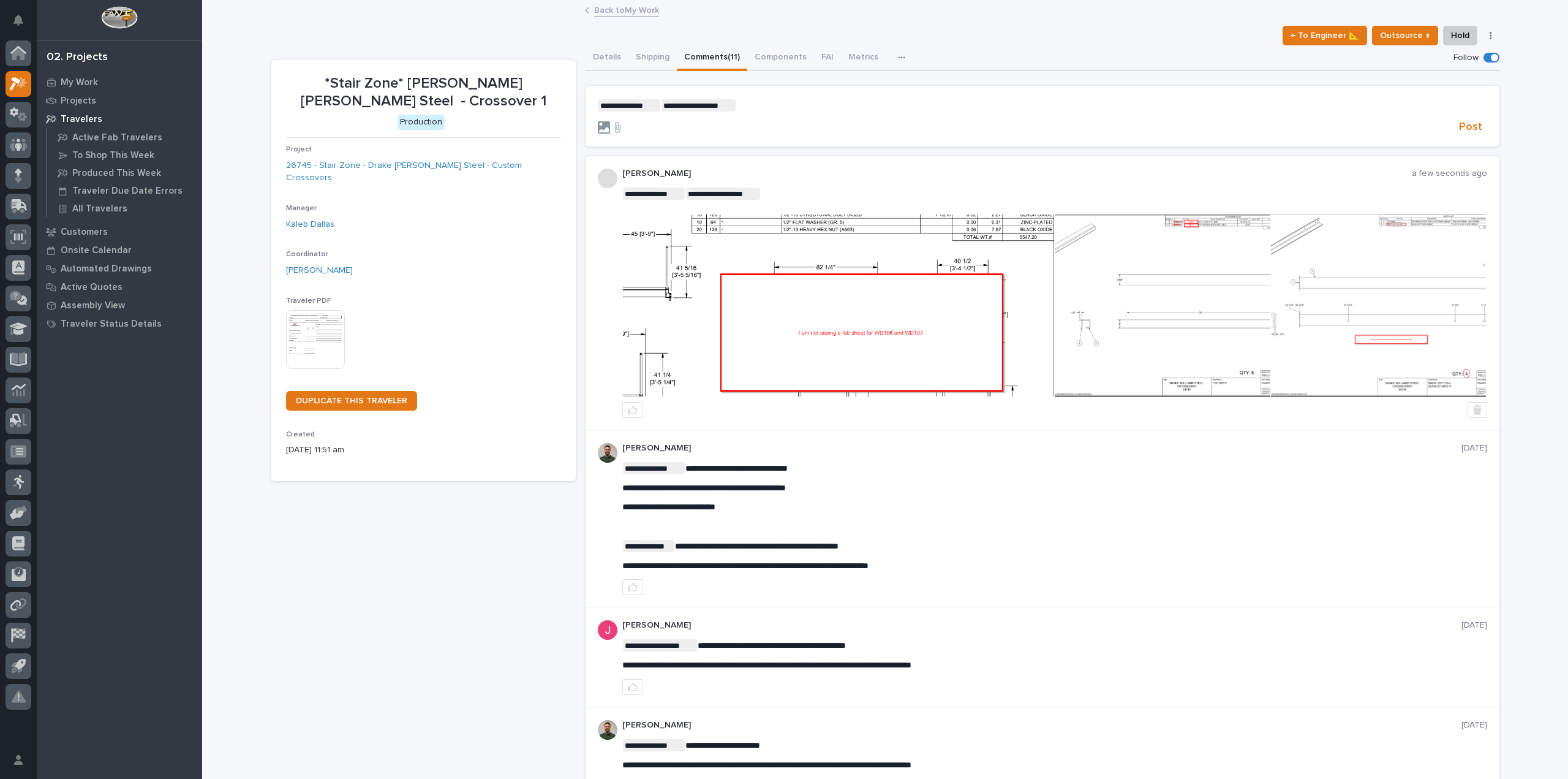
click at [604, 125] on icon at bounding box center [604, 127] width 12 height 12
click at [598, 122] on input "file" at bounding box center [598, 122] width 0 height 0
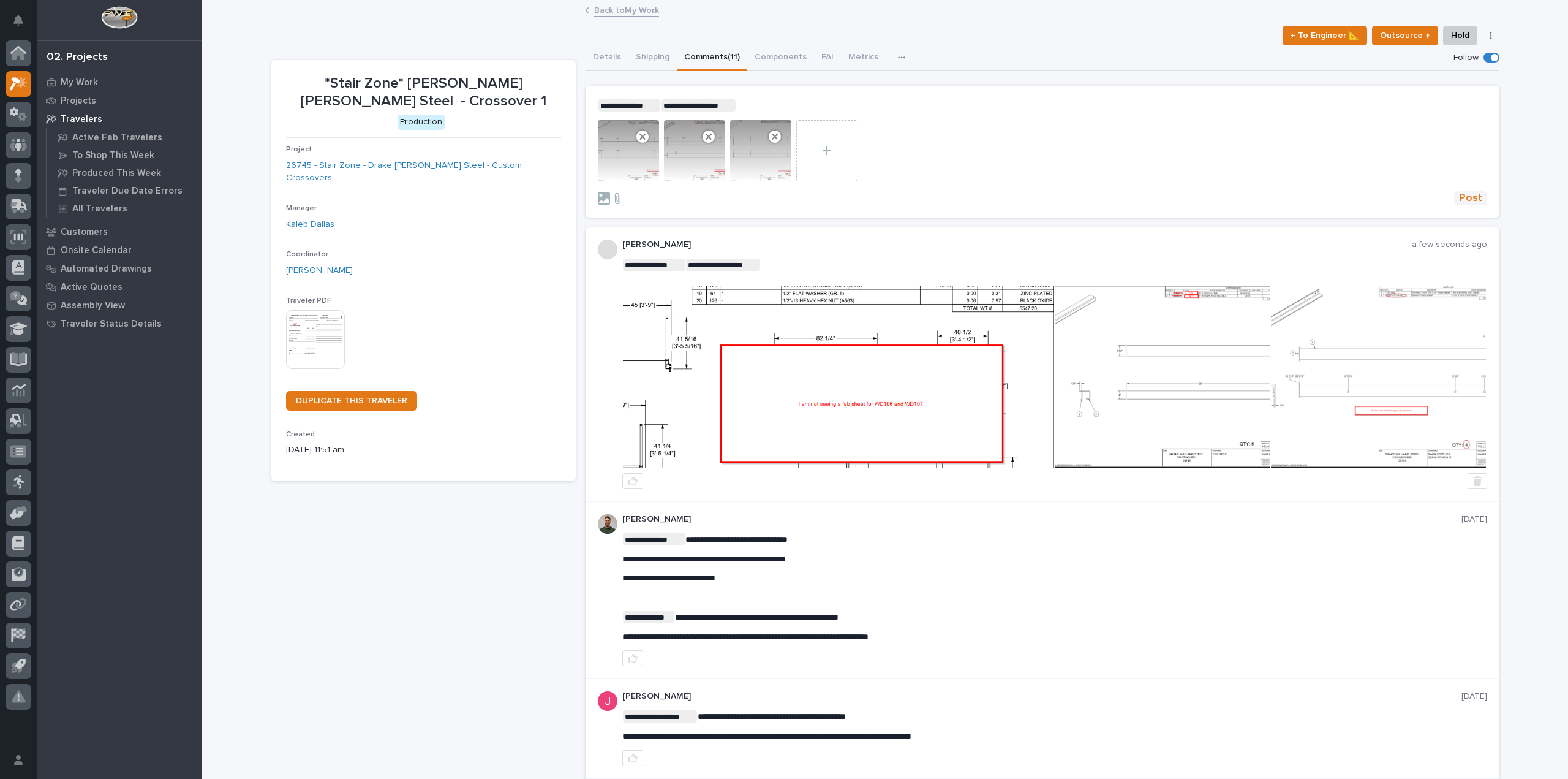
click at [1468, 194] on span "Post" at bounding box center [1471, 198] width 23 height 14
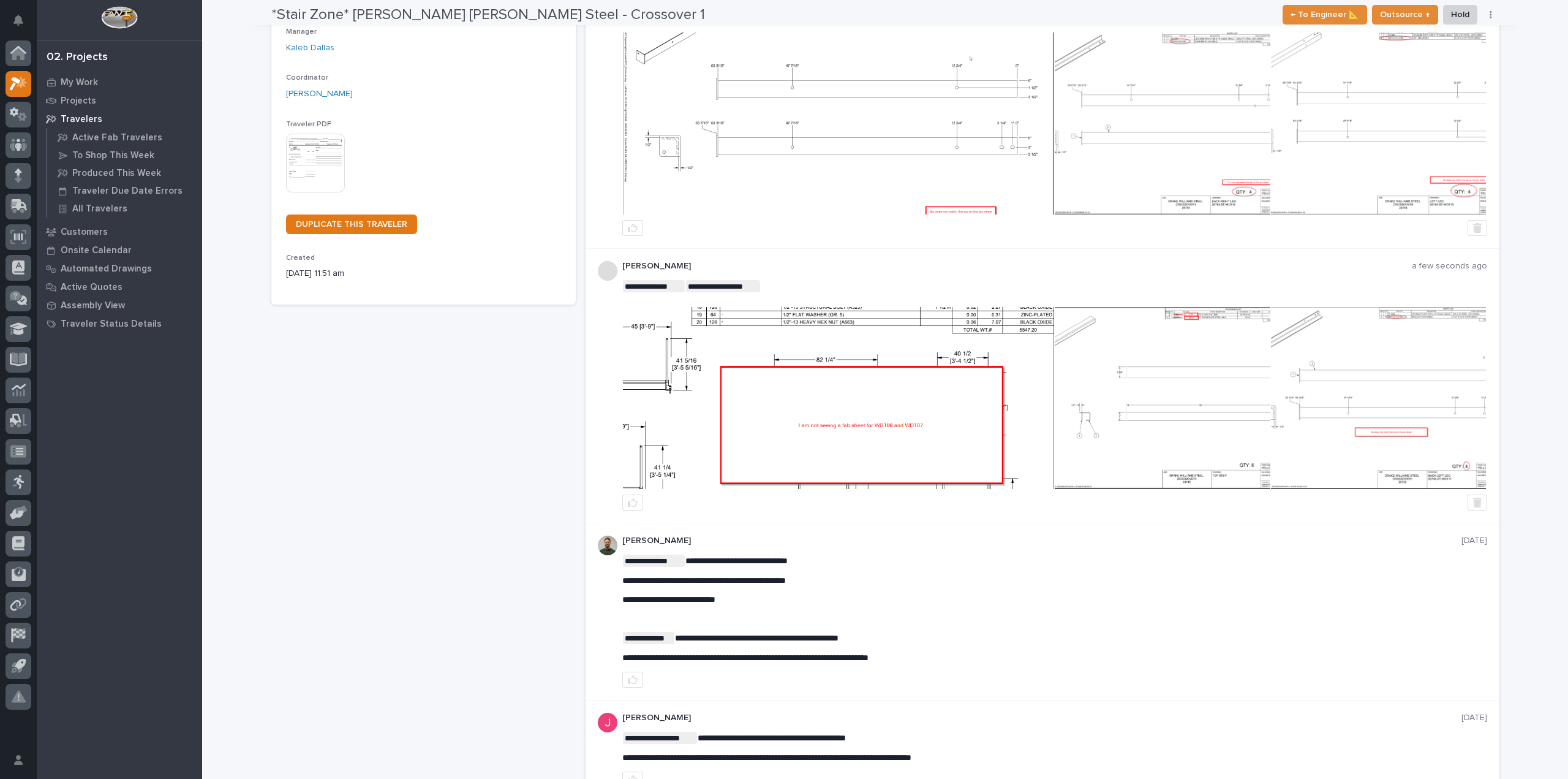
scroll to position [184, 0]
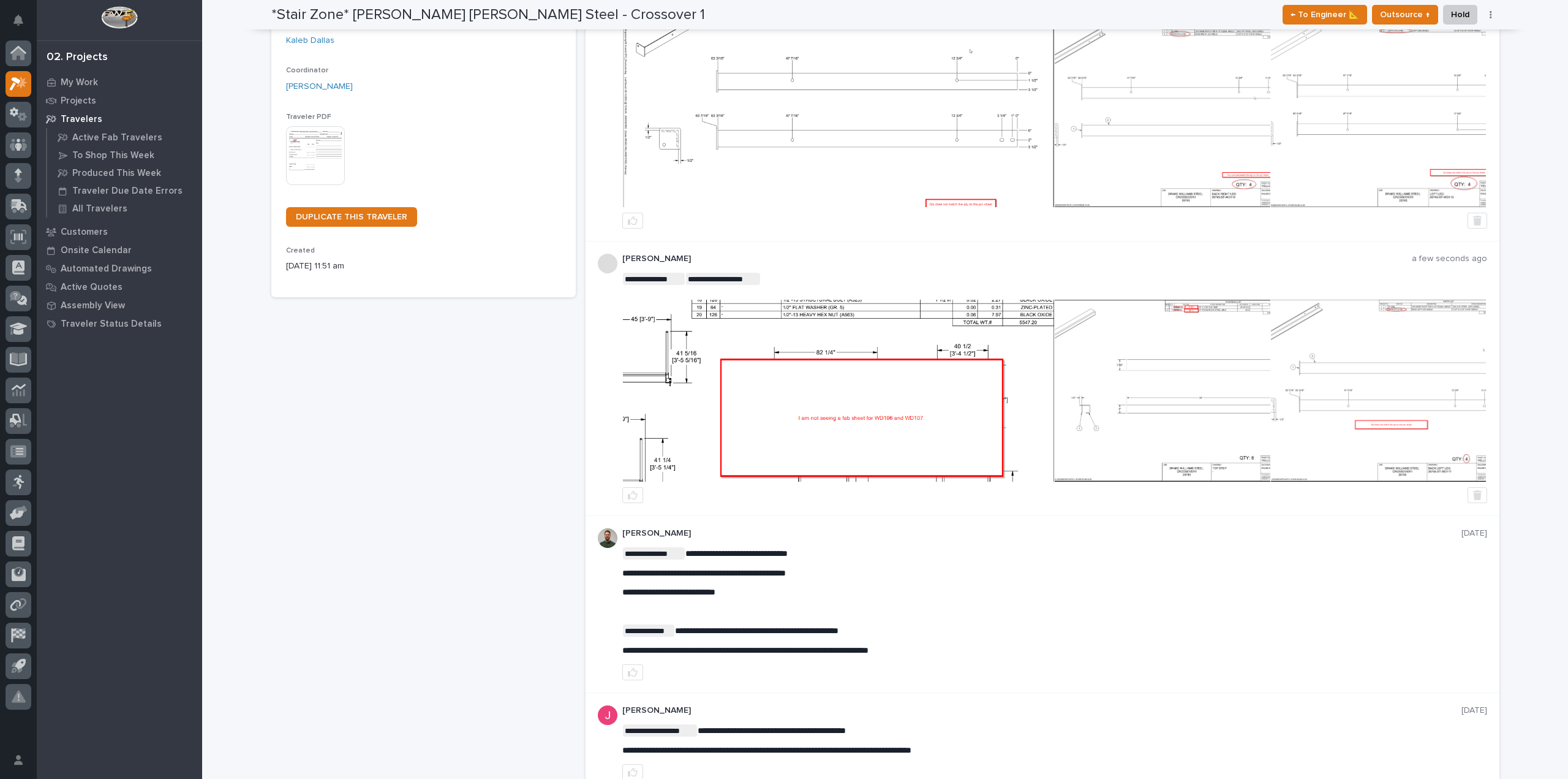
click at [873, 375] on img at bounding box center [839, 390] width 432 height 182
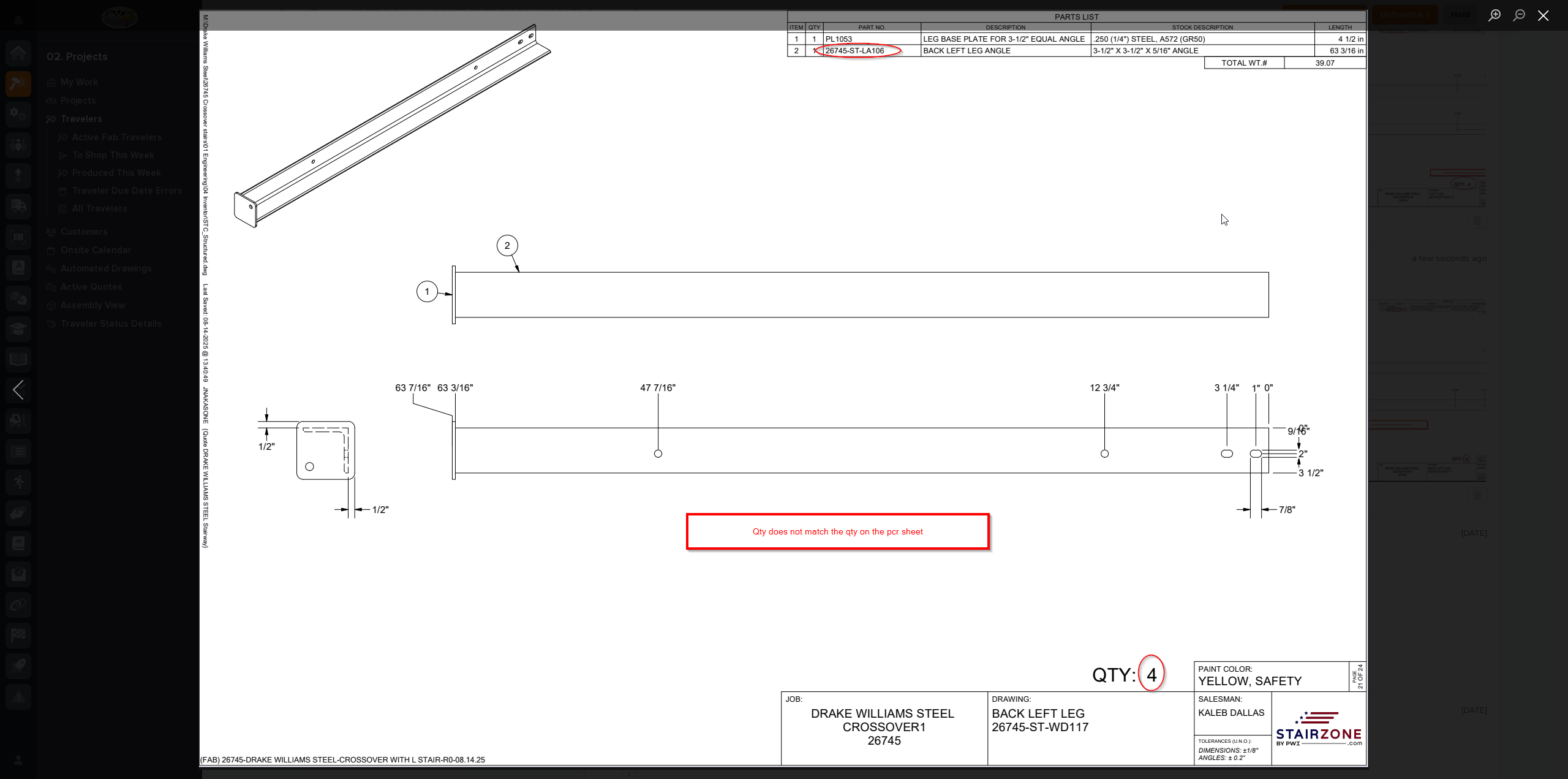
click at [1534, 15] on button "Close lightbox" at bounding box center [1544, 15] width 24 height 22
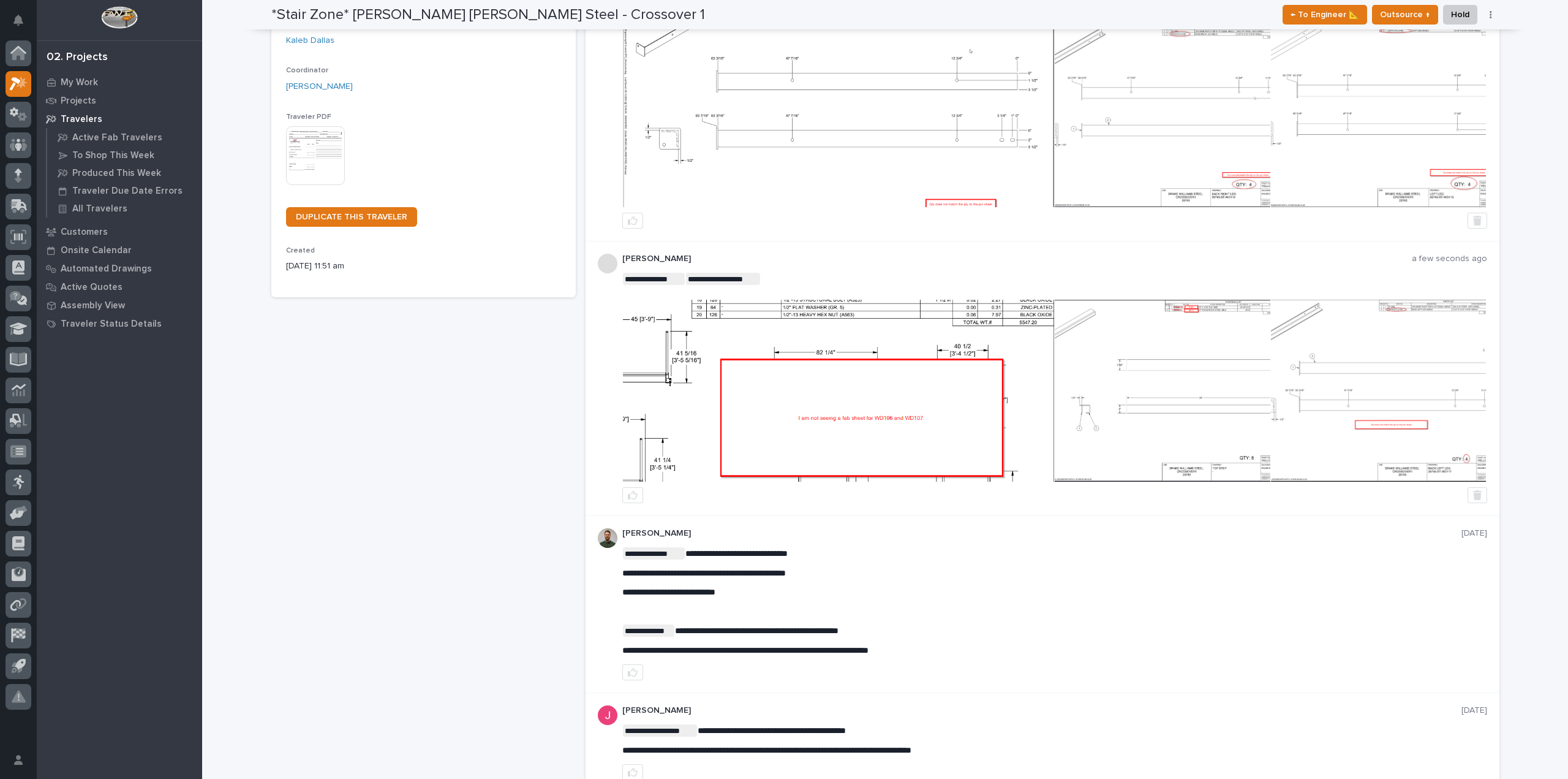
click at [889, 148] on img at bounding box center [839, 116] width 432 height 182
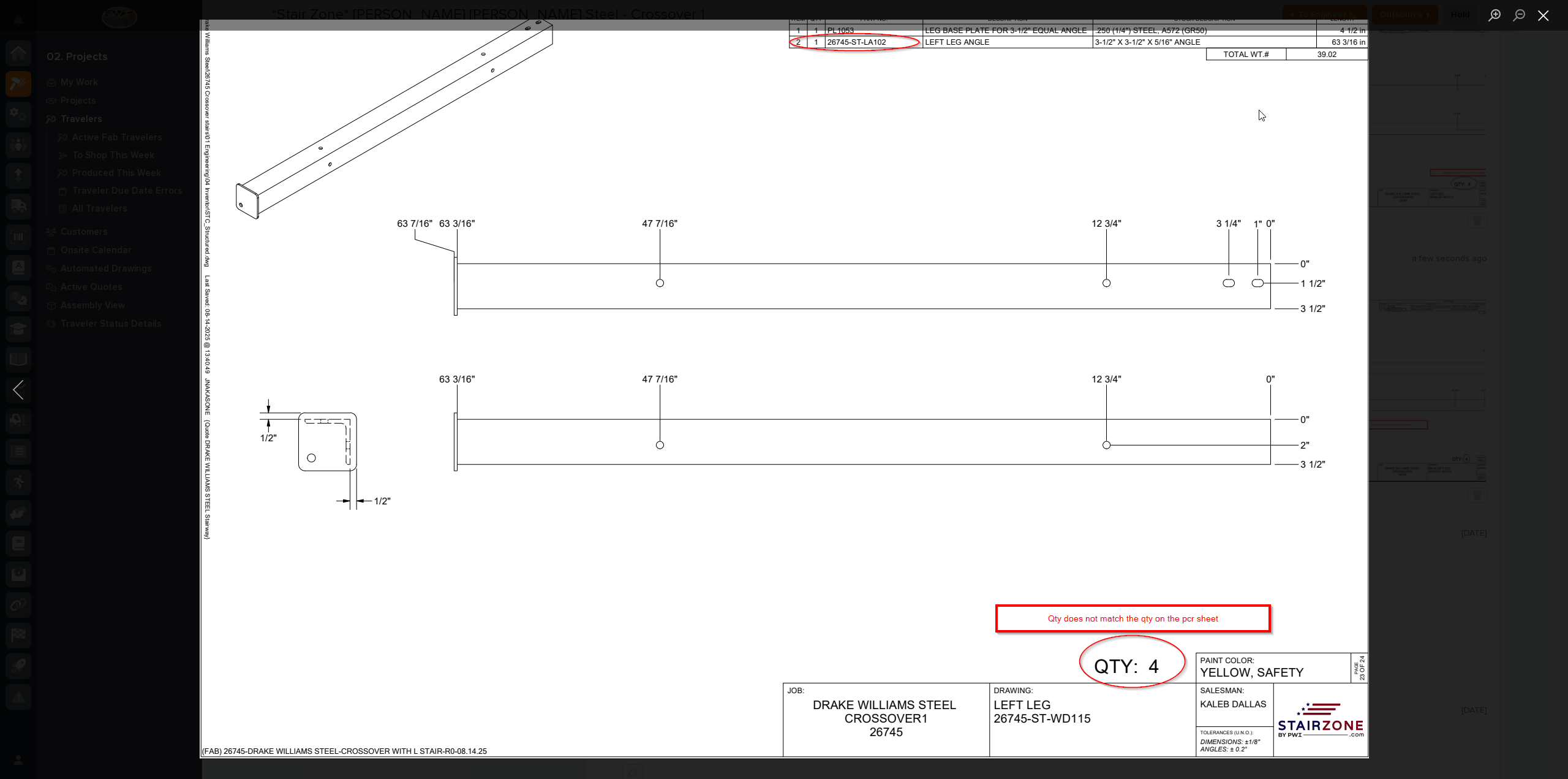
click at [1554, 17] on button "Close lightbox" at bounding box center [1544, 15] width 24 height 22
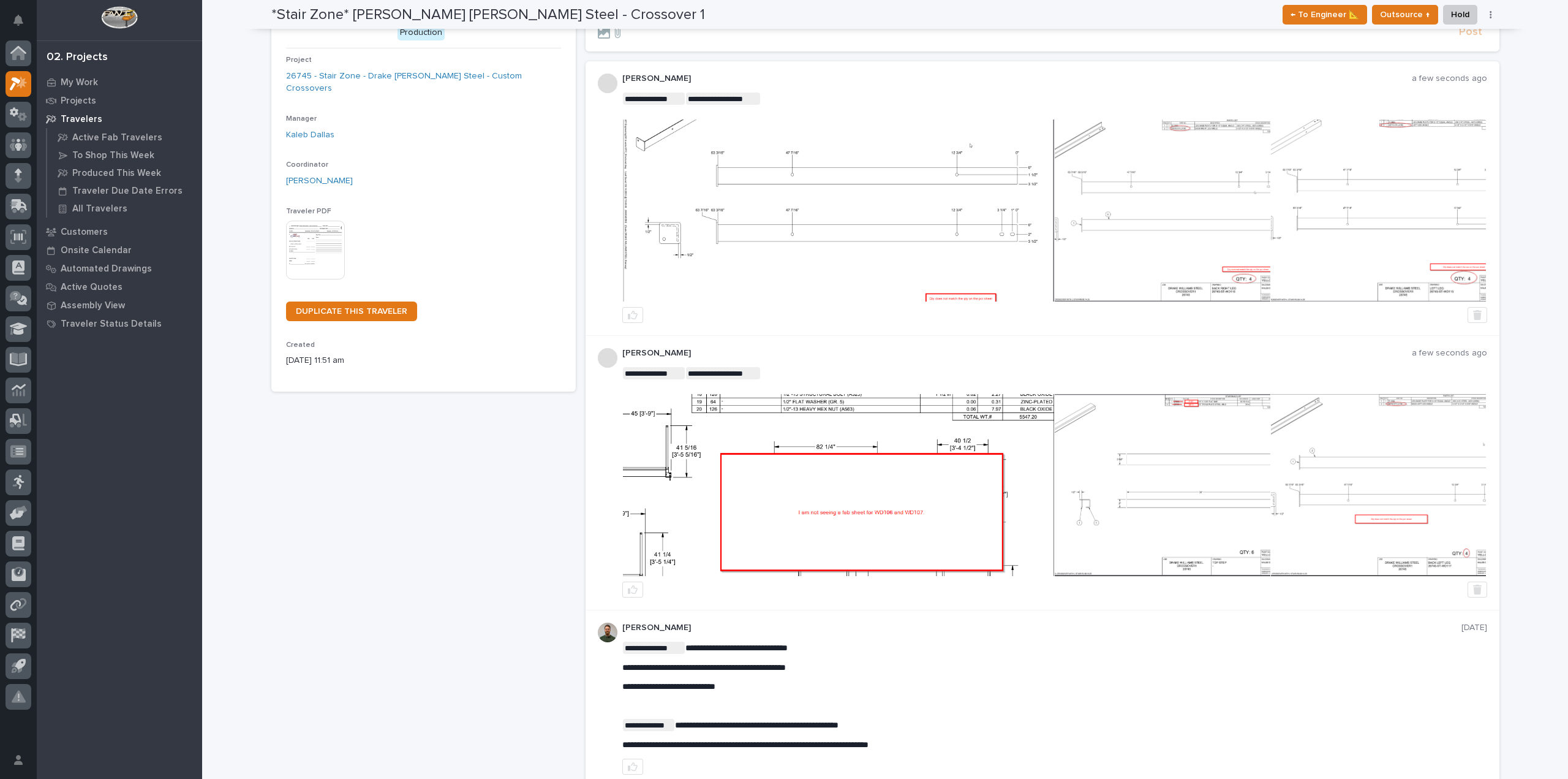
scroll to position [0, 0]
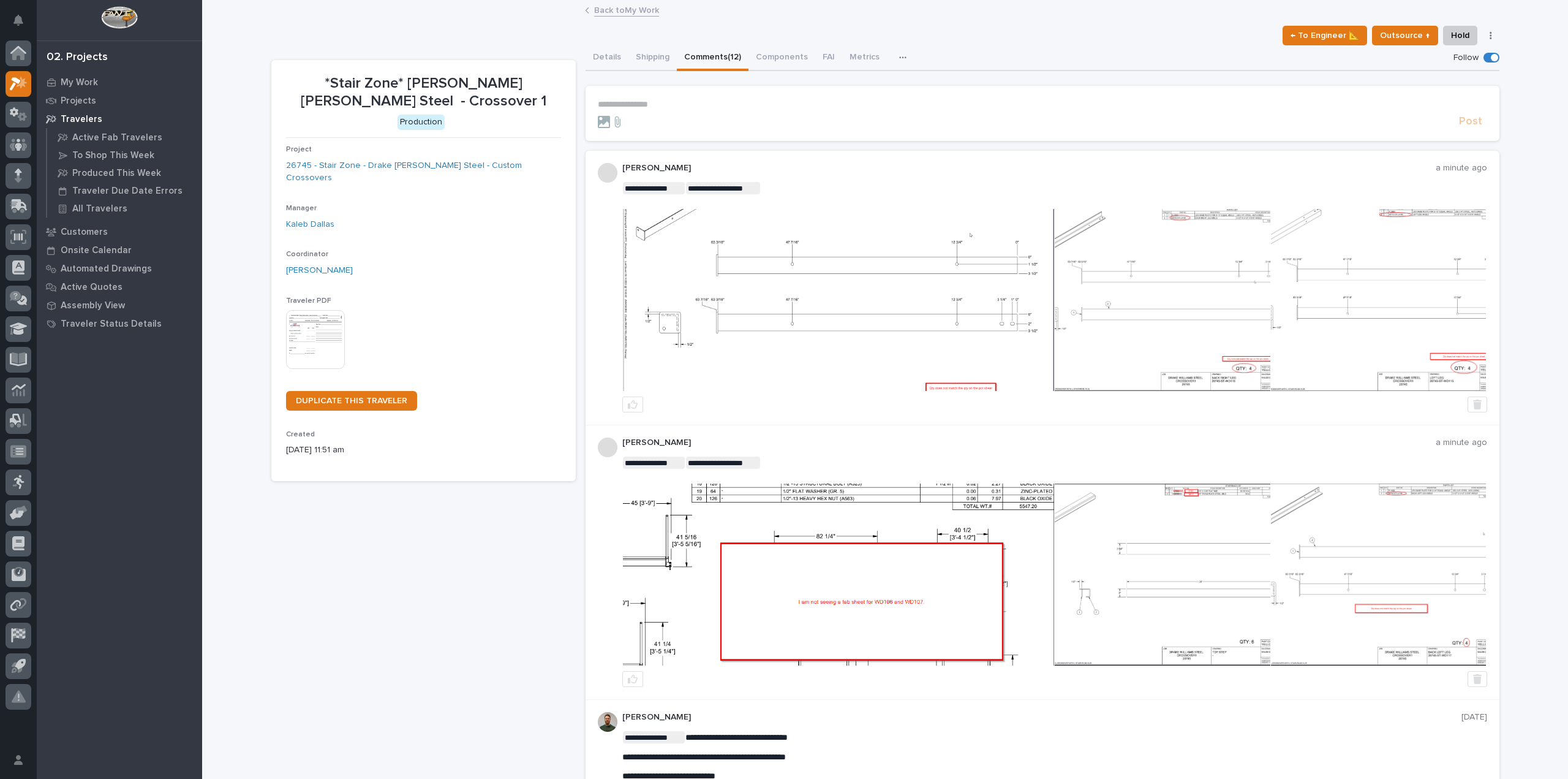
click at [639, 11] on link "Back to My Work" at bounding box center [626, 9] width 65 height 14
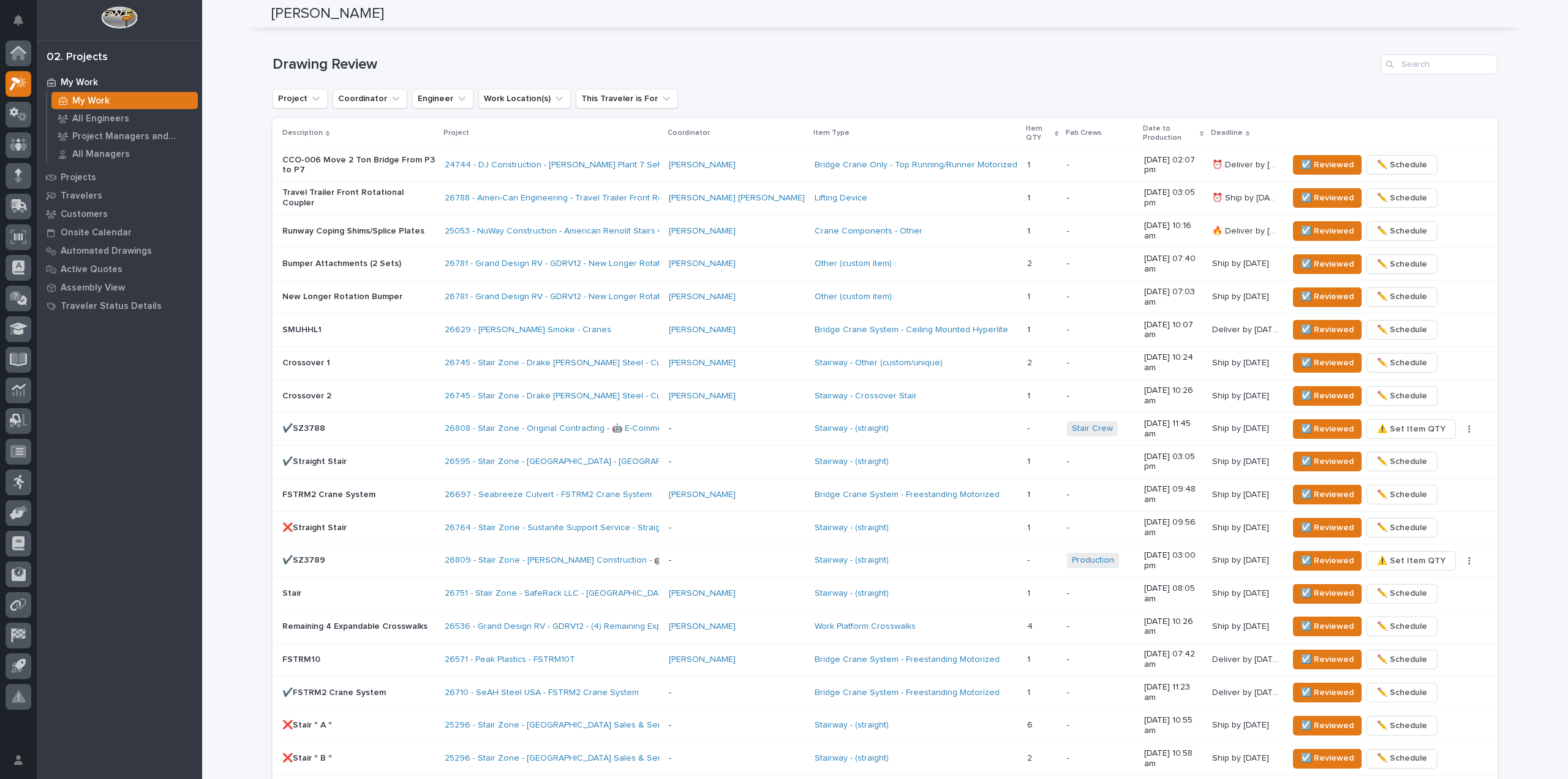
scroll to position [797, 0]
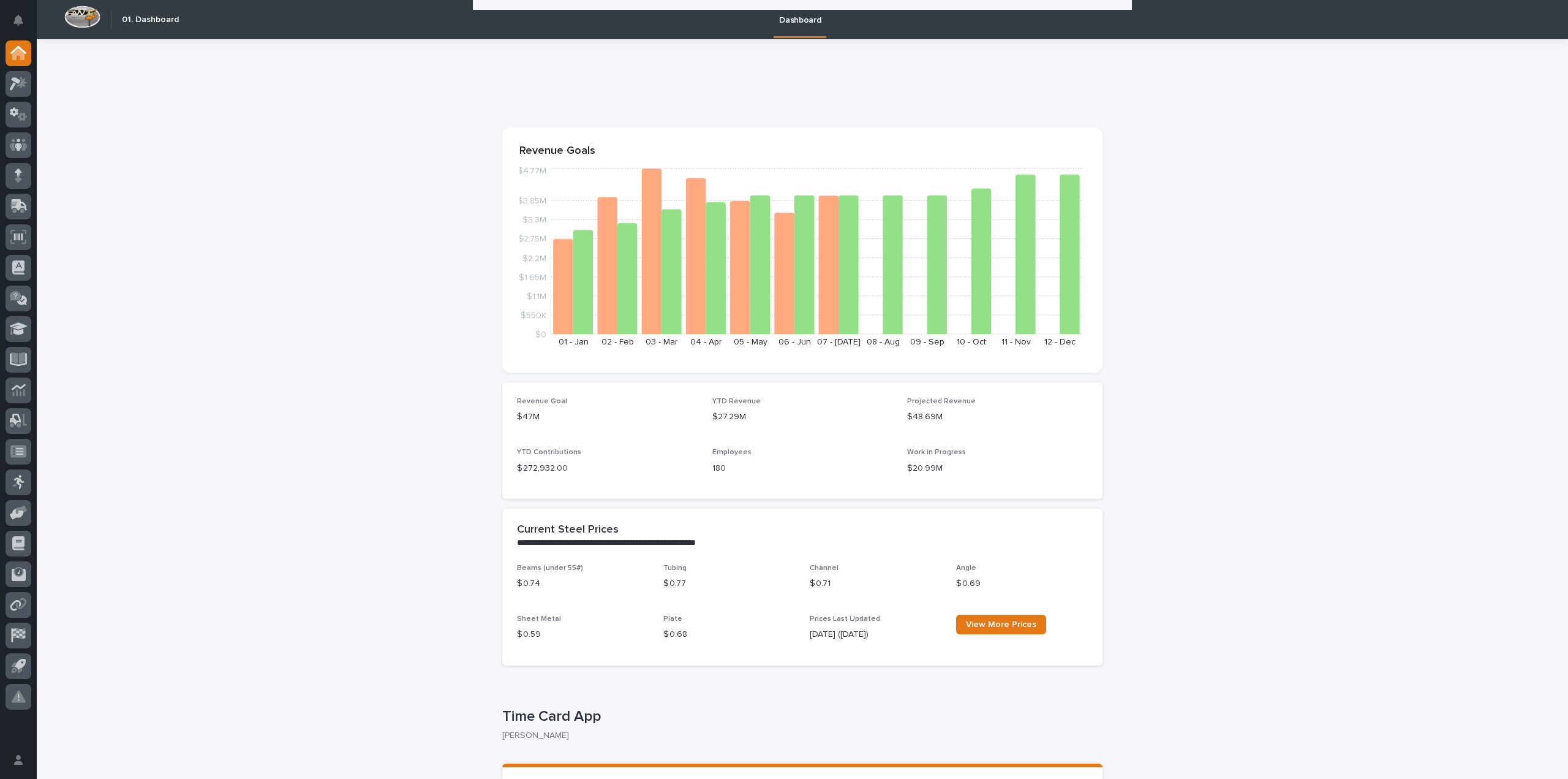
scroll to position [123, 0]
